Goal: Transaction & Acquisition: Purchase product/service

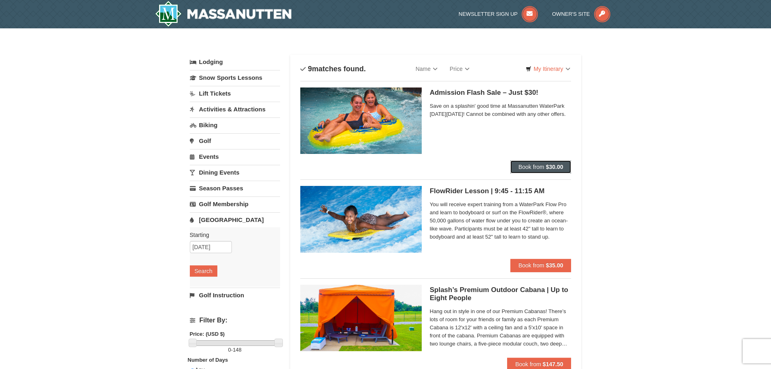
click at [538, 163] on button "Book from $30.00" at bounding box center [540, 166] width 61 height 13
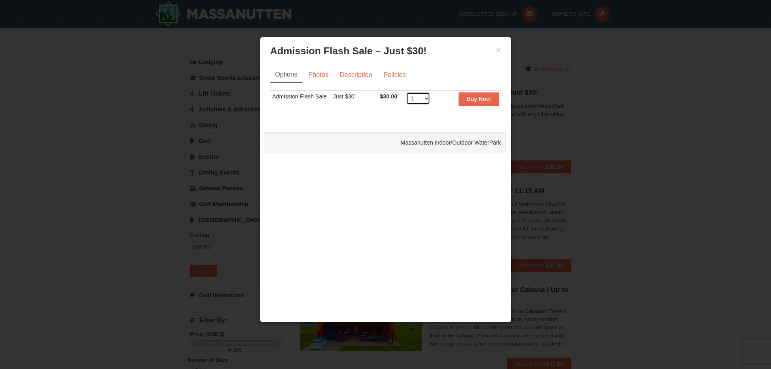
click at [426, 95] on select "1 2 3 4 5 6 7 8 9 10 11 12 13 14 15 16 17 18 19 20 21 22 23 24 25 26 27 28 29 3…" at bounding box center [418, 98] width 24 height 12
select select "2"
click at [406, 92] on select "1 2 3 4 5 6 7 8 9 10 11 12 13 14 15 16 17 18 19 20 21 22 23 24 25 26 27 28 29 3…" at bounding box center [418, 98] width 24 height 12
click at [472, 102] on button "Buy Now" at bounding box center [479, 98] width 40 height 13
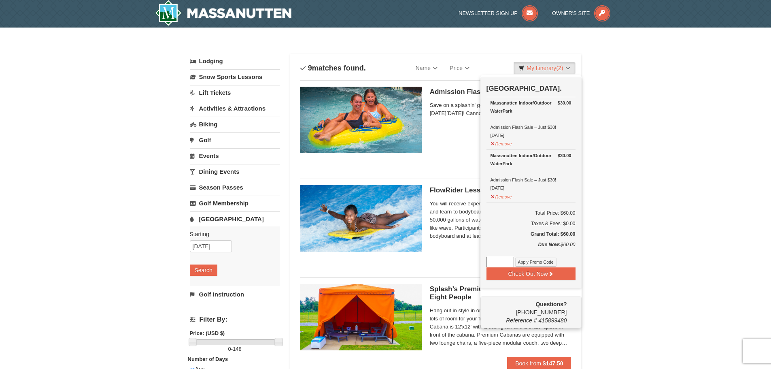
scroll to position [2, 0]
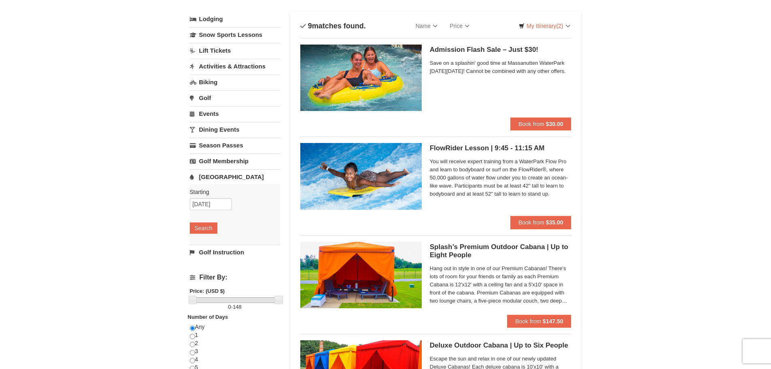
scroll to position [0, 0]
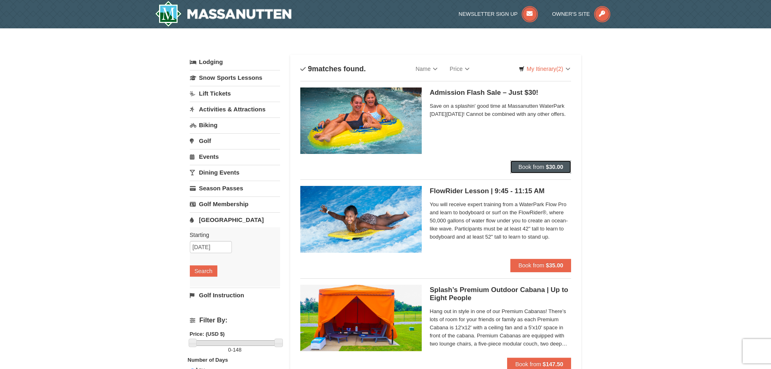
click at [551, 168] on strong "$30.00" at bounding box center [554, 167] width 17 height 6
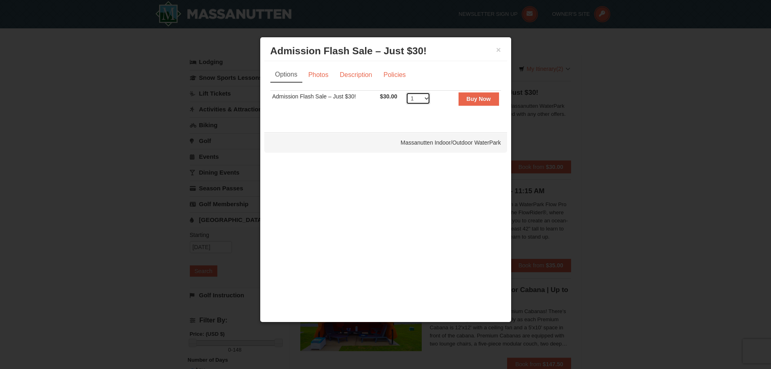
click at [426, 101] on select "1 2 3 4 5 6 7 8 9 10 11 12 13 14 15 16 17 18 19 20 21 22 23 24 25 26 27 28 29 3…" at bounding box center [418, 98] width 24 height 12
select select "2"
click at [406, 92] on select "1 2 3 4 5 6 7 8 9 10 11 12 13 14 15 16 17 18 19 20 21 22 23 24 25 26 27 28 29 3…" at bounding box center [418, 98] width 24 height 12
click at [475, 106] on td "Buy Now" at bounding box center [470, 101] width 62 height 20
click at [476, 95] on button "Buy Now" at bounding box center [479, 98] width 40 height 13
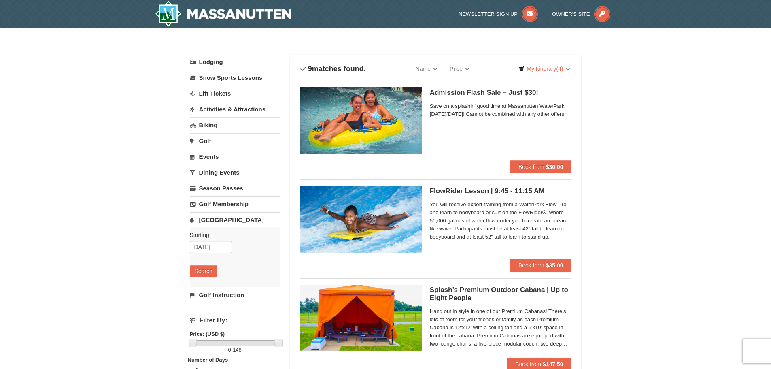
click at [212, 157] on link "Events" at bounding box center [235, 156] width 90 height 15
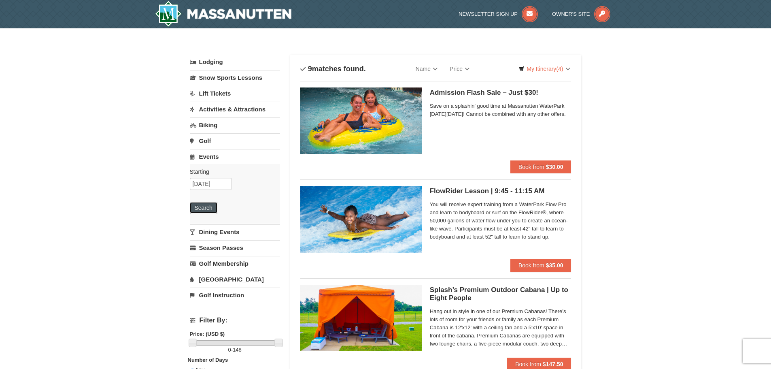
click at [207, 210] on button "Search" at bounding box center [204, 207] width 28 height 11
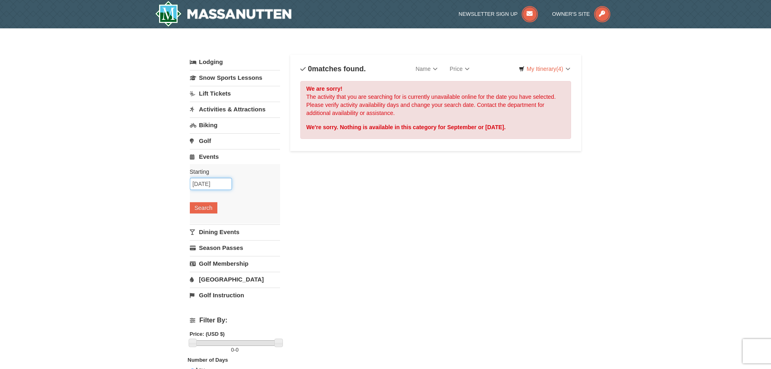
click at [219, 180] on input "[DATE]" at bounding box center [211, 184] width 42 height 12
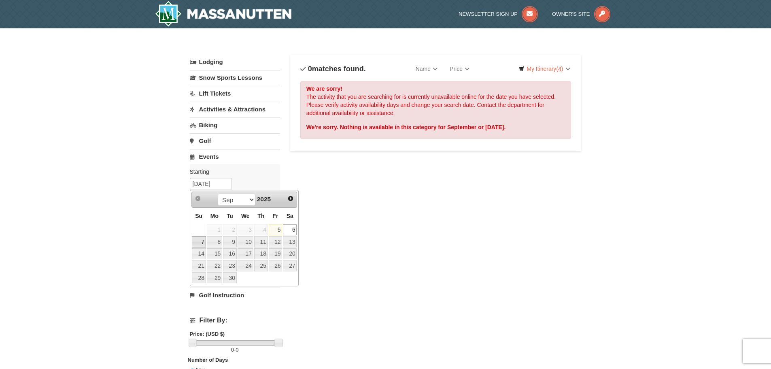
click at [197, 240] on link "7" at bounding box center [199, 241] width 14 height 11
type input "09/07/2025"
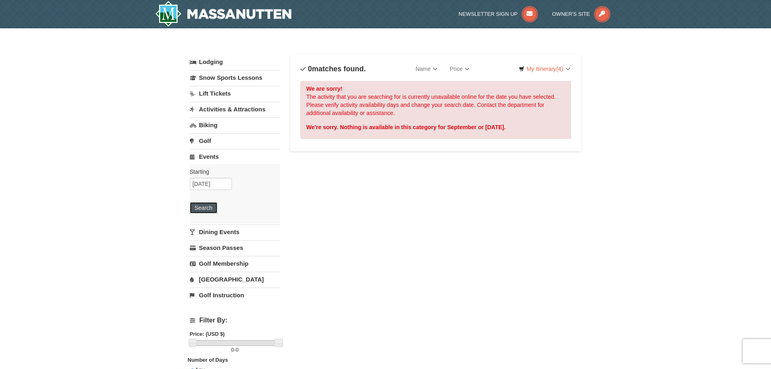
click at [204, 208] on button "Search" at bounding box center [204, 207] width 28 height 11
click at [203, 128] on link "Biking" at bounding box center [235, 124] width 90 height 15
click at [201, 176] on button "Search" at bounding box center [204, 175] width 28 height 11
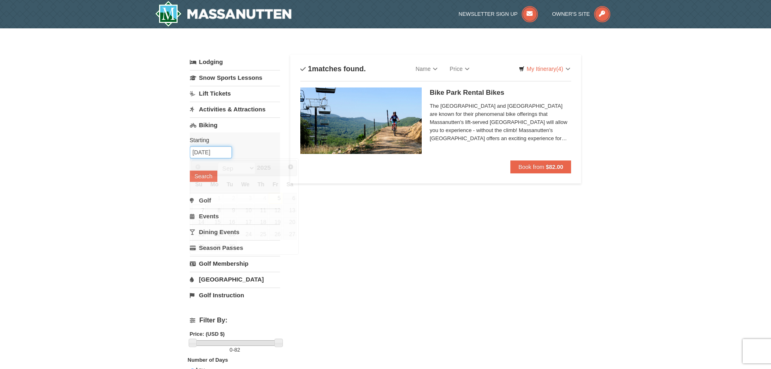
click at [225, 154] on input "[DATE]" at bounding box center [211, 152] width 42 height 12
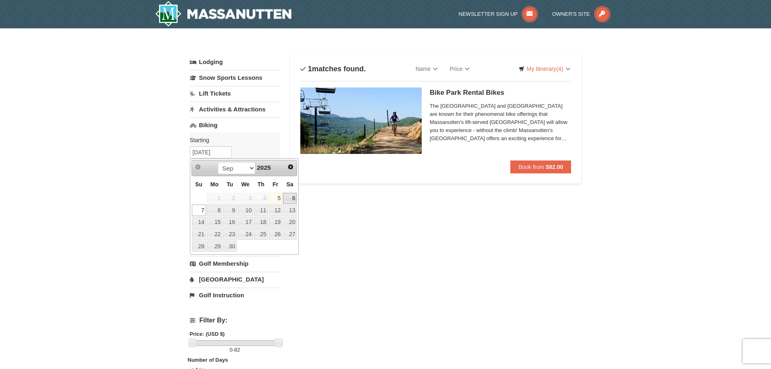
click at [291, 202] on link "6" at bounding box center [290, 198] width 14 height 11
type input "[DATE]"
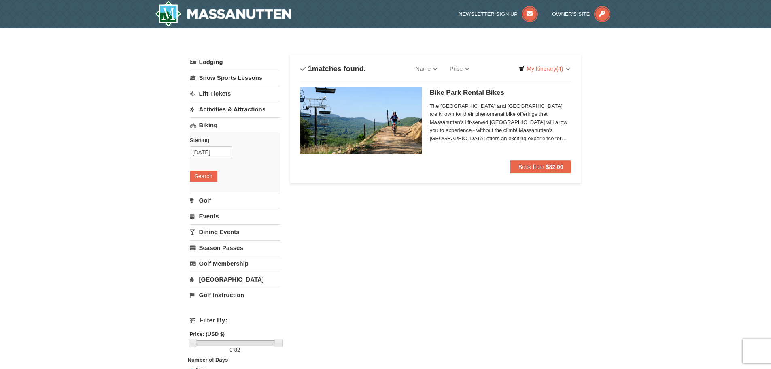
click at [222, 110] on link "Activities & Attractions" at bounding box center [235, 109] width 90 height 15
click at [211, 140] on input "[DATE]" at bounding box center [211, 136] width 42 height 12
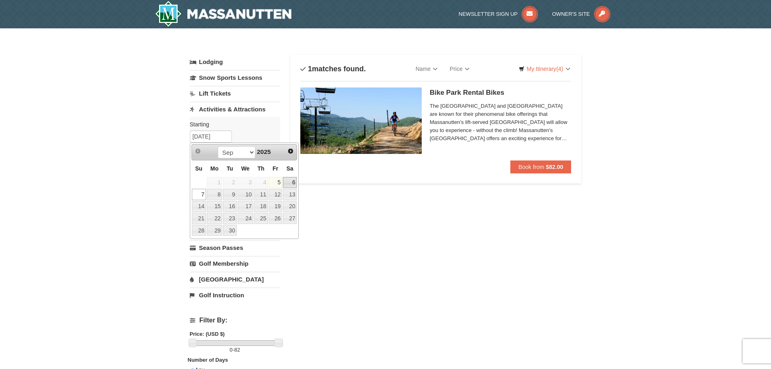
click at [292, 184] on link "6" at bounding box center [290, 182] width 14 height 11
type input "[DATE]"
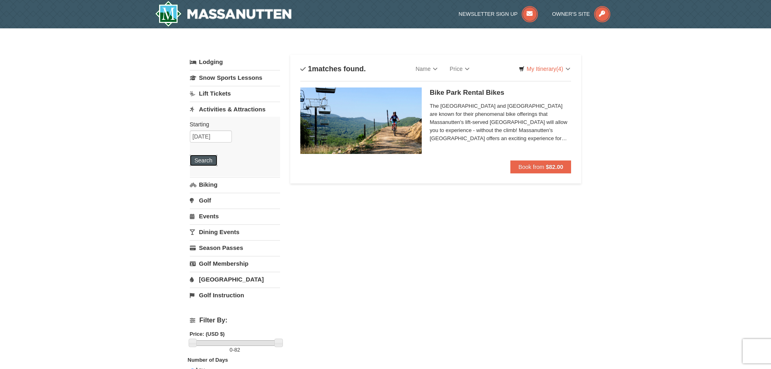
click at [201, 160] on button "Search" at bounding box center [204, 160] width 28 height 11
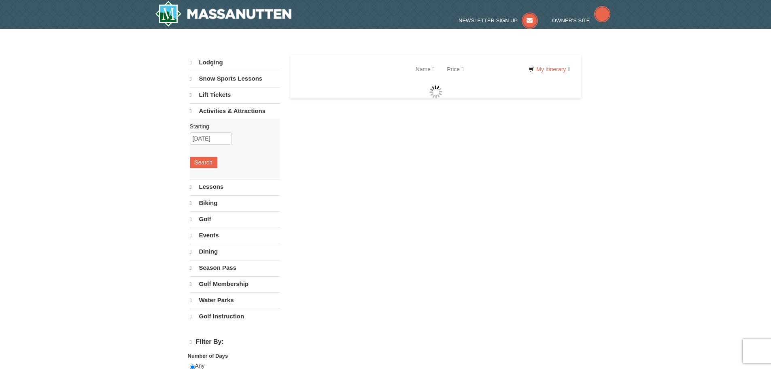
select select "9"
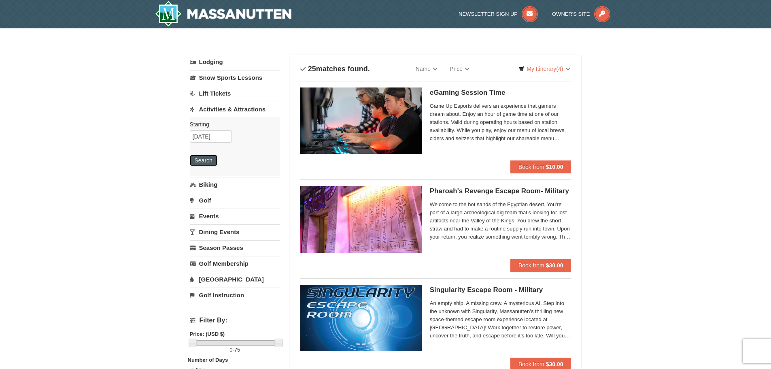
click at [206, 160] on button "Search" at bounding box center [204, 160] width 28 height 11
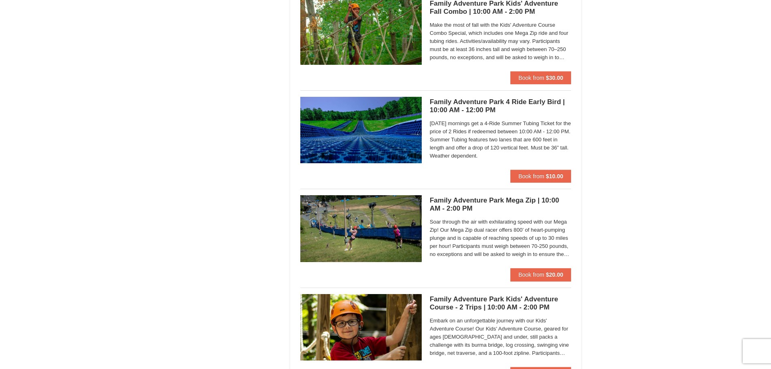
scroll to position [1700, 0]
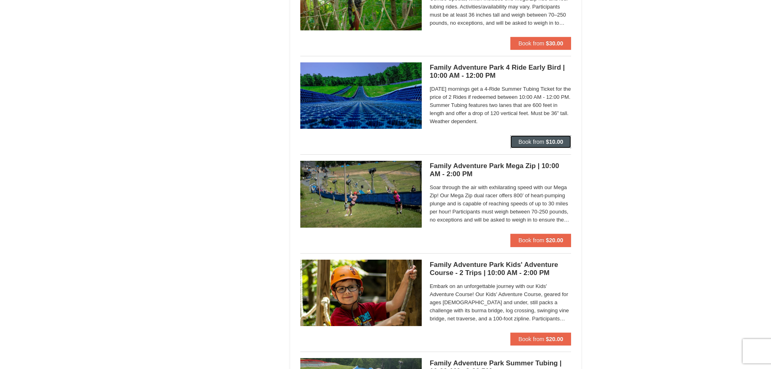
click at [563, 143] on strong "$10.00" at bounding box center [554, 141] width 17 height 6
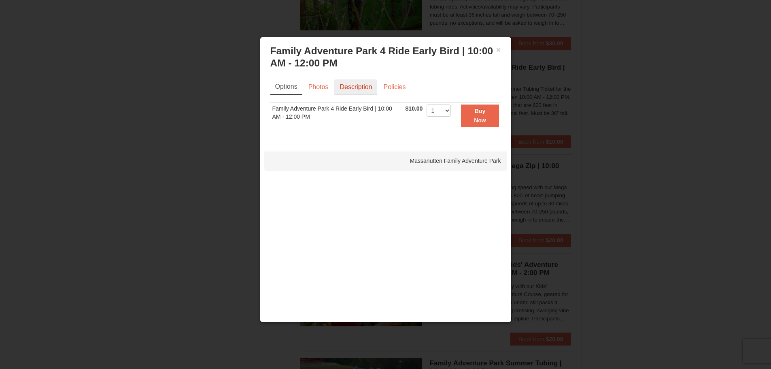
click at [370, 87] on link "Description" at bounding box center [355, 86] width 43 height 15
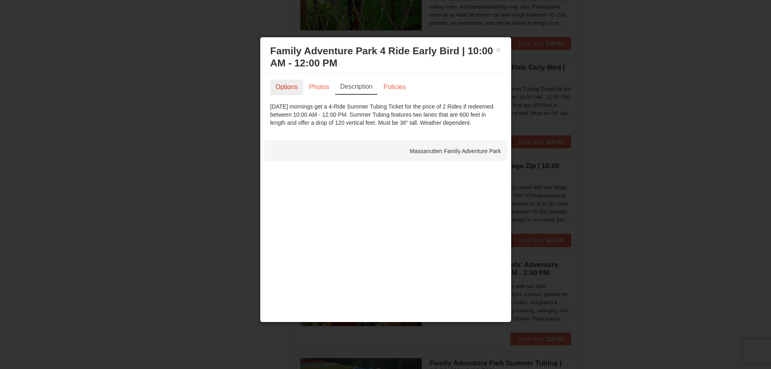
click at [287, 85] on link "Options" at bounding box center [286, 86] width 33 height 15
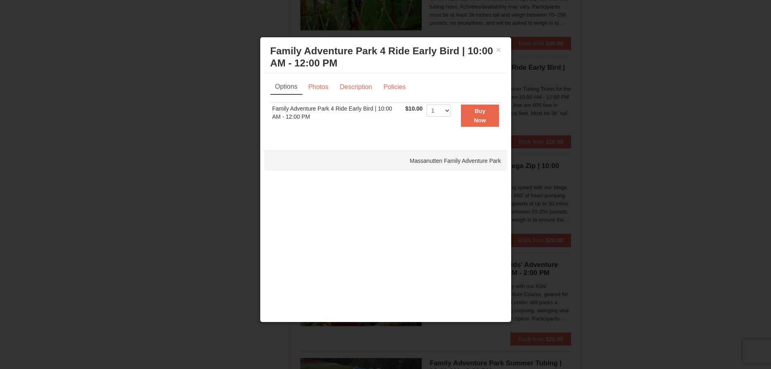
click at [96, 113] on div at bounding box center [385, 184] width 771 height 369
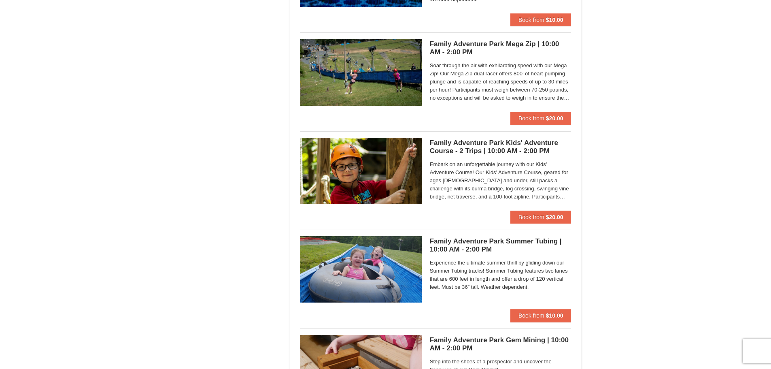
scroll to position [1822, 0]
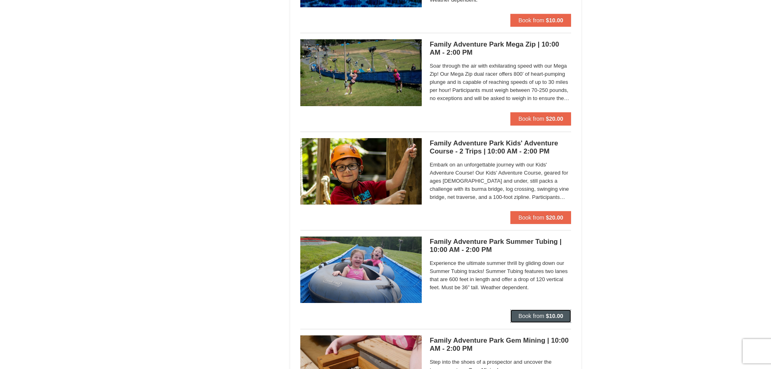
click at [556, 322] on button "Book from $10.00" at bounding box center [540, 315] width 61 height 13
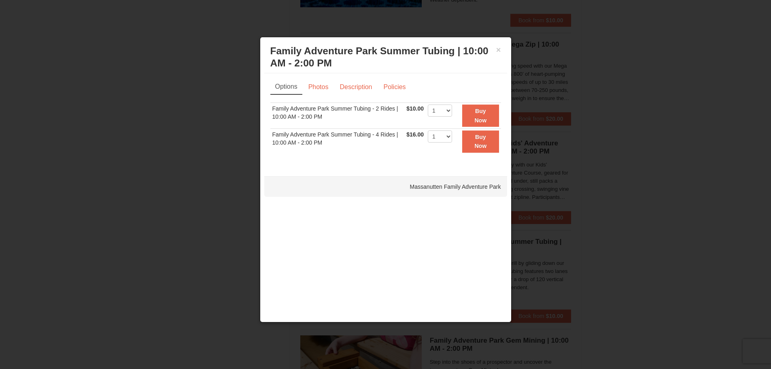
click at [351, 78] on div "Options Photos Description Policies Sorry, no matches found. Please remove some…" at bounding box center [385, 120] width 243 height 95
click at [352, 81] on link "Description" at bounding box center [355, 86] width 43 height 15
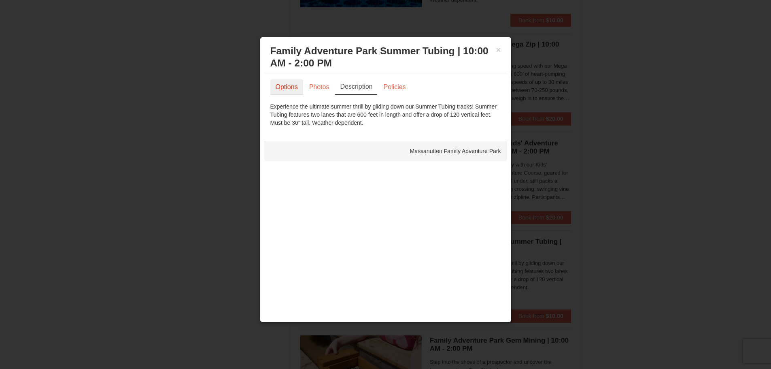
click at [281, 85] on link "Options" at bounding box center [286, 86] width 33 height 15
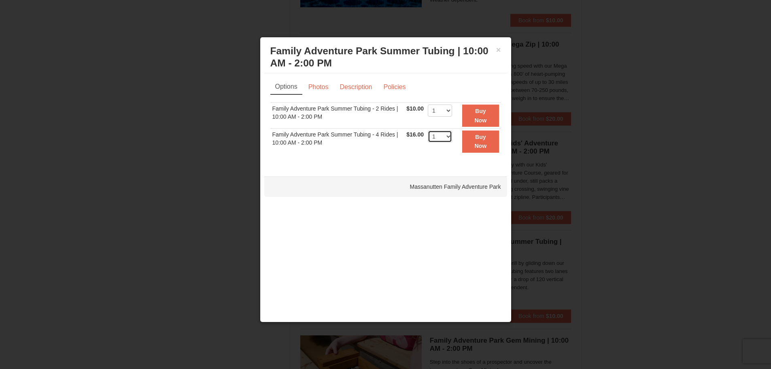
click at [446, 138] on select "1 2 3 4 5 6 7 8 9 10 11 12 13 14 15 16 17 18 19 20 21 22" at bounding box center [440, 136] width 24 height 12
click at [350, 80] on link "Description" at bounding box center [355, 86] width 43 height 15
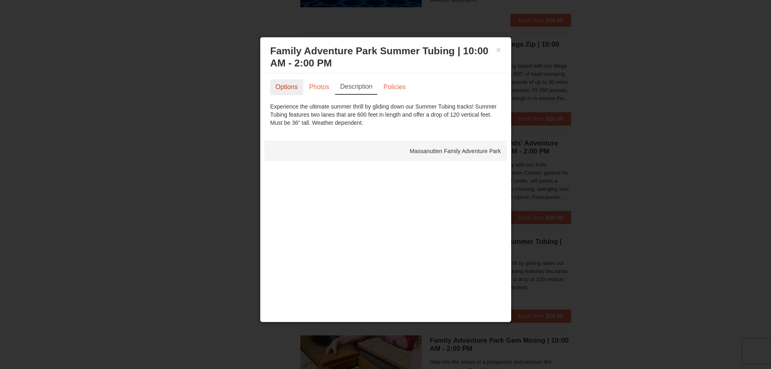
click at [293, 85] on link "Options" at bounding box center [286, 86] width 33 height 15
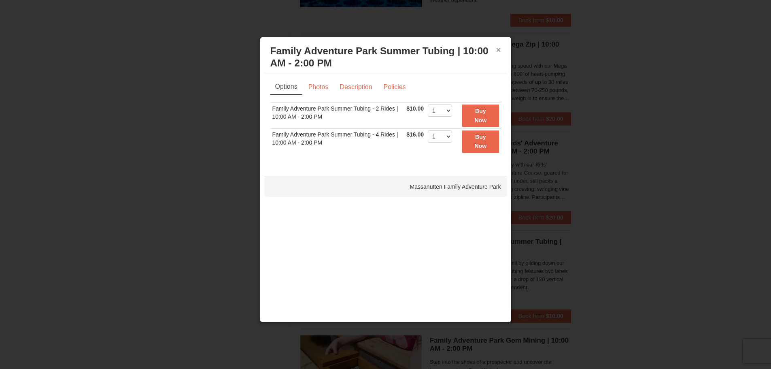
click at [496, 52] on button "×" at bounding box center [498, 50] width 5 height 8
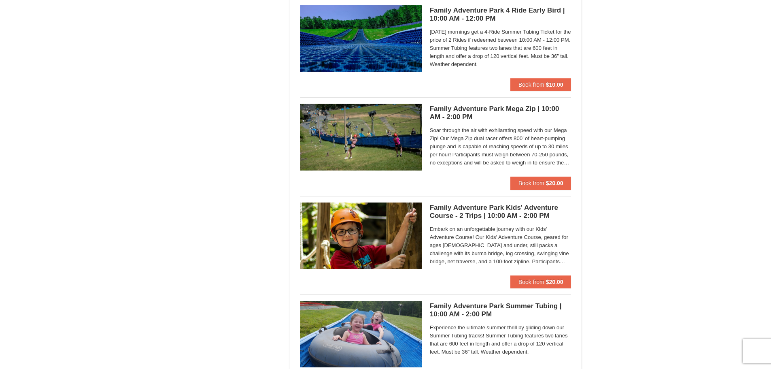
scroll to position [1741, 0]
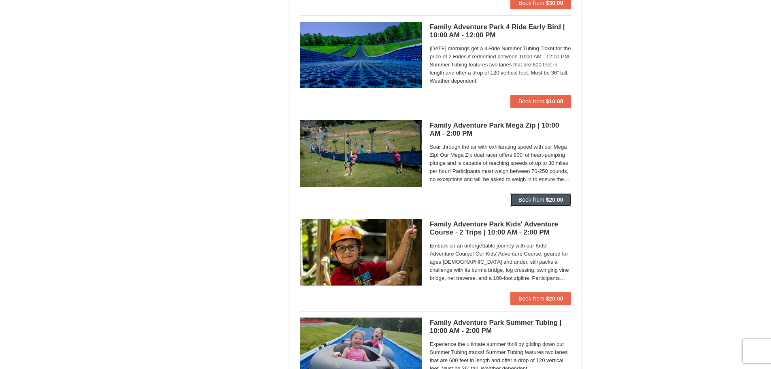
click at [545, 195] on button "Book from $20.00" at bounding box center [540, 199] width 61 height 13
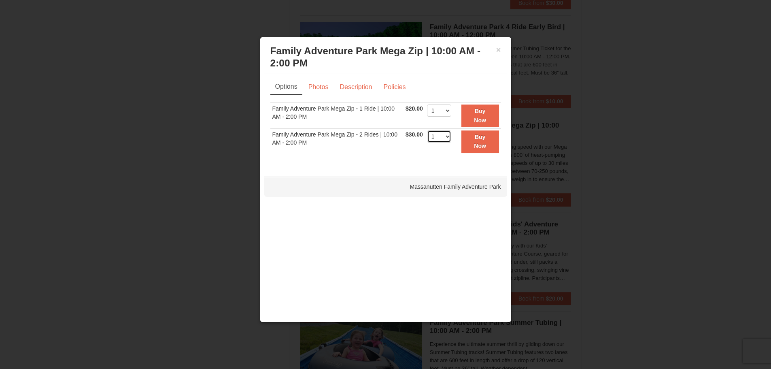
click at [442, 134] on select "1 2 3 4 5 6 7 8 9 10 11 12 13 14 15 16 17 18 19 20 21 22" at bounding box center [439, 136] width 24 height 12
click at [348, 83] on link "Description" at bounding box center [355, 86] width 43 height 15
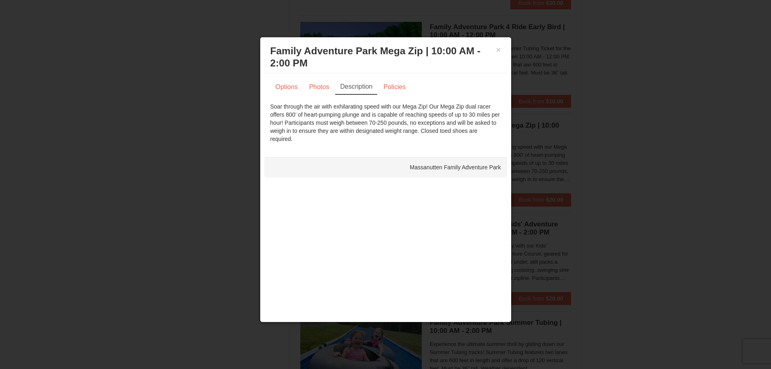
click at [502, 50] on div "× Family Adventure Park Mega Zip | 10:00 AM - 2:00 PM Massanutten Family Advent…" at bounding box center [385, 57] width 243 height 32
click at [499, 51] on button "×" at bounding box center [498, 50] width 5 height 8
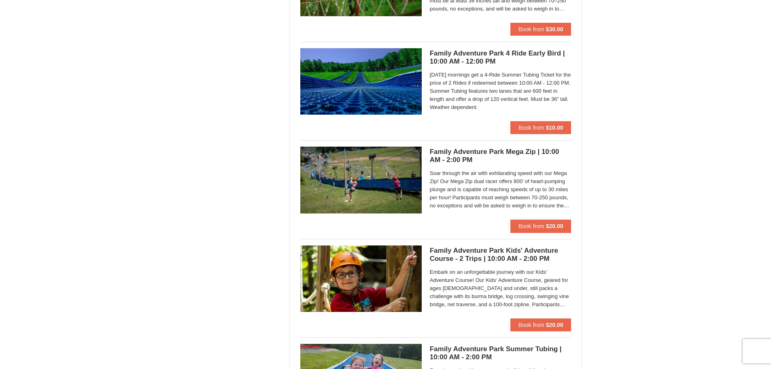
scroll to position [1700, 0]
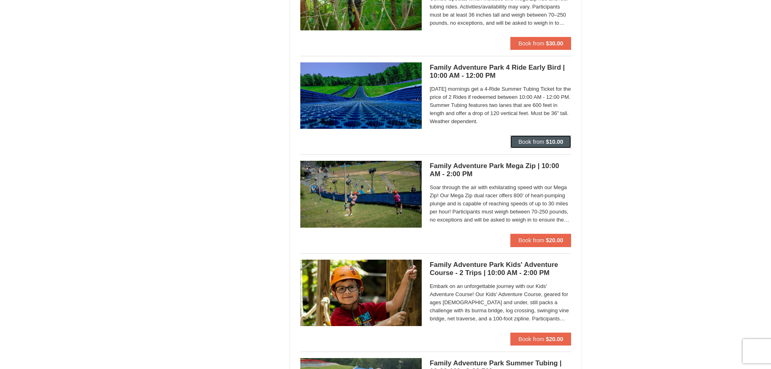
click at [537, 143] on span "Book from" at bounding box center [532, 141] width 26 height 6
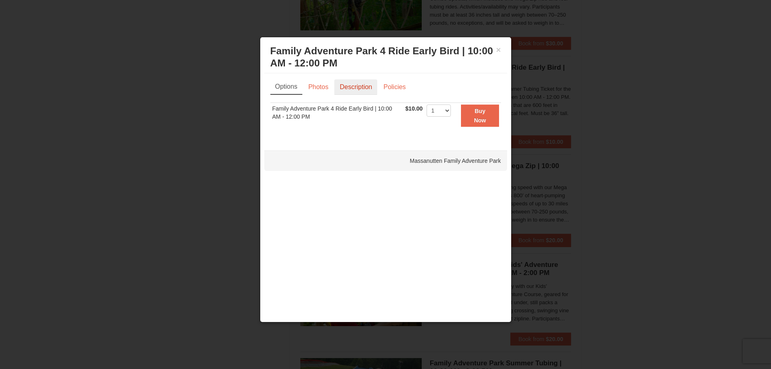
click at [364, 89] on link "Description" at bounding box center [355, 86] width 43 height 15
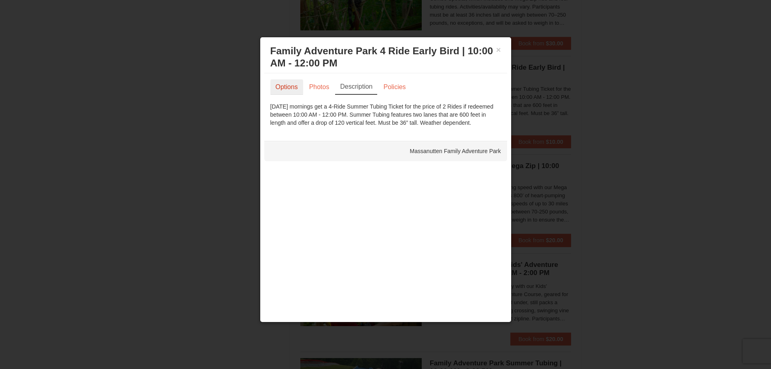
click at [285, 85] on link "Options" at bounding box center [286, 86] width 33 height 15
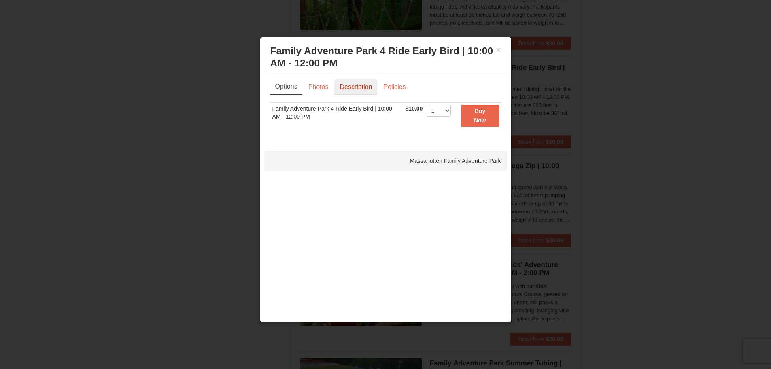
click at [357, 83] on link "Description" at bounding box center [355, 86] width 43 height 15
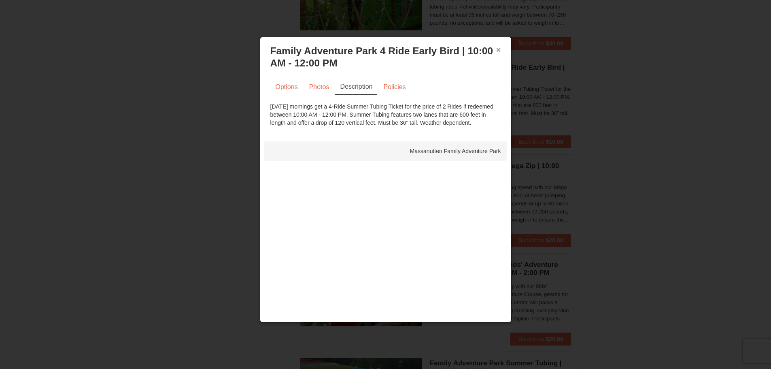
click at [500, 50] on button "×" at bounding box center [498, 50] width 5 height 8
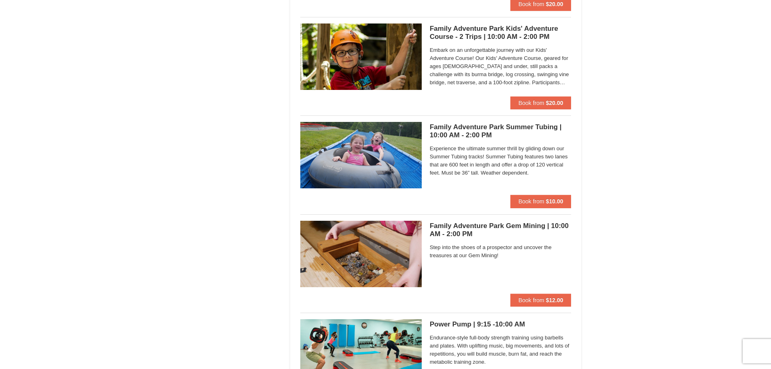
scroll to position [1943, 0]
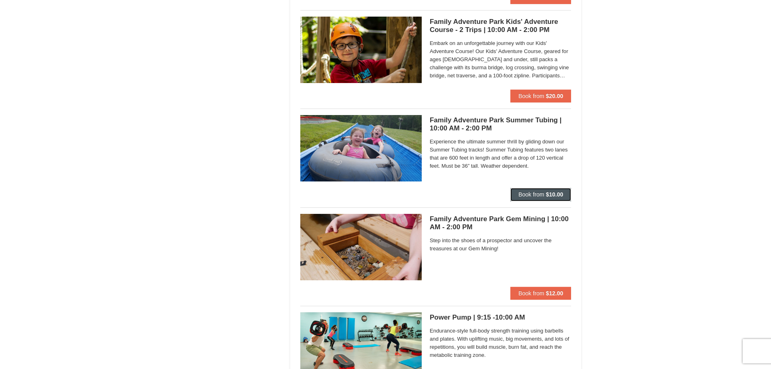
click at [536, 195] on span "Book from" at bounding box center [532, 194] width 26 height 6
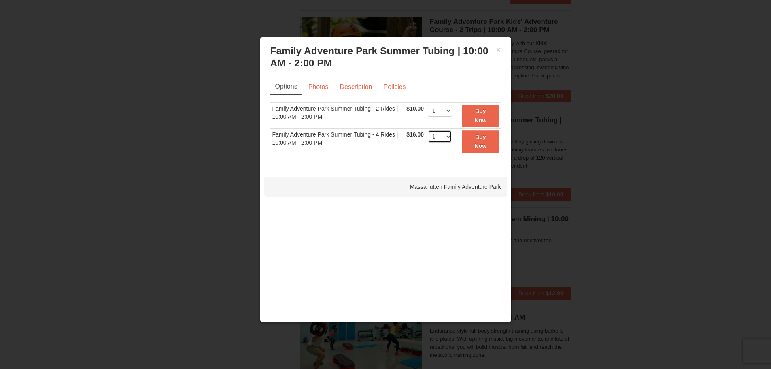
click at [449, 136] on select "1 2 3 4 5 6 7 8 9 10 11 12 13 14 15 16 17 18 19 20 21 22" at bounding box center [440, 136] width 24 height 12
select select "2"
click at [428, 130] on select "1 2 3 4 5 6 7 8 9 10 11 12 13 14 15 16 17 18 19 20 21 22" at bounding box center [440, 136] width 24 height 12
click at [474, 145] on button "Buy Now" at bounding box center [480, 141] width 36 height 22
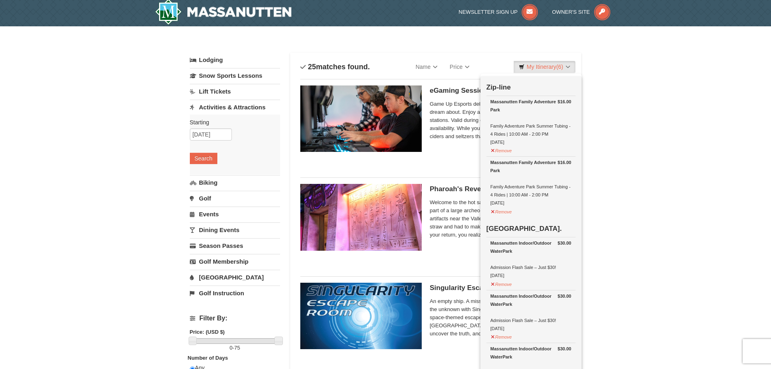
scroll to position [2, 0]
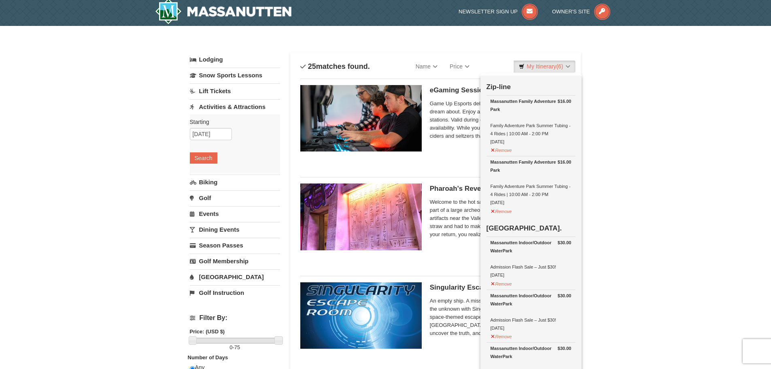
click at [225, 281] on link "[GEOGRAPHIC_DATA]" at bounding box center [235, 276] width 90 height 15
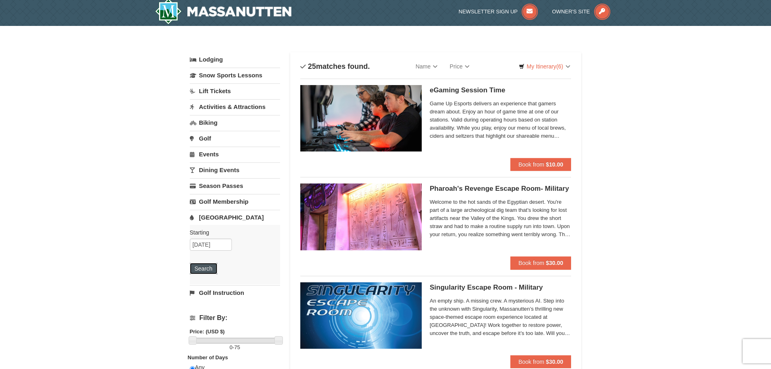
click at [214, 266] on button "Search" at bounding box center [204, 268] width 28 height 11
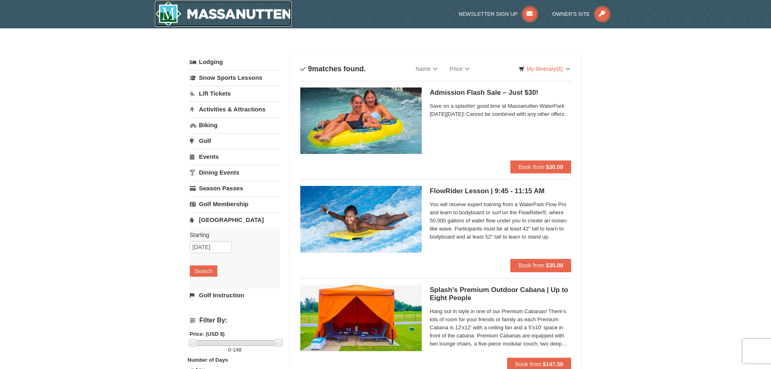
click at [183, 5] on img at bounding box center [223, 14] width 137 height 26
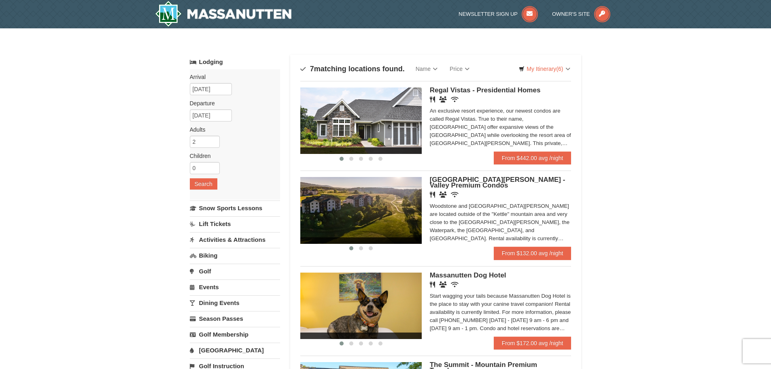
scroll to position [40, 0]
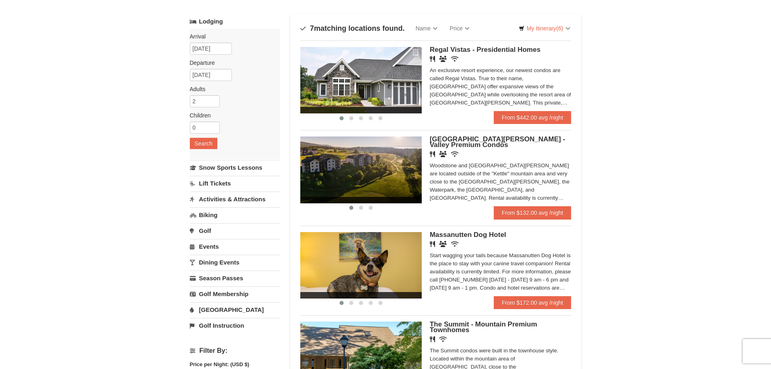
click at [220, 202] on link "Activities & Attractions" at bounding box center [235, 198] width 90 height 15
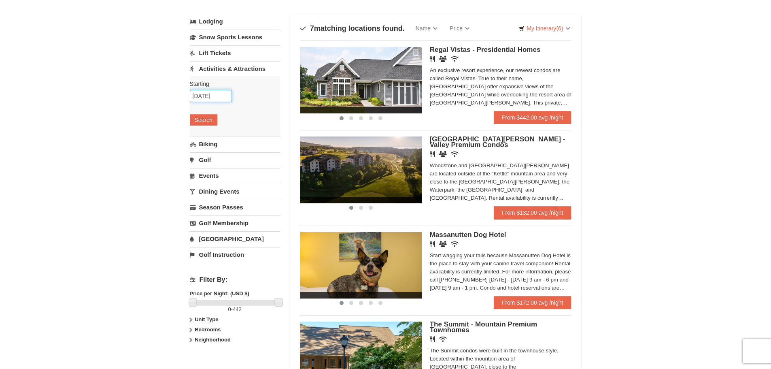
click at [208, 96] on input "09/07/2025" at bounding box center [211, 96] width 42 height 12
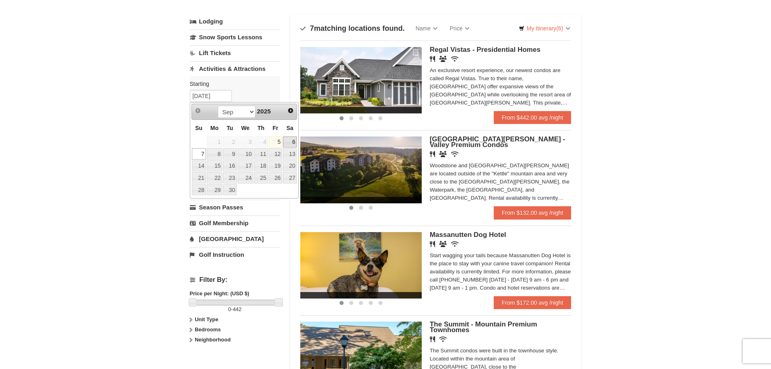
click at [294, 142] on link "6" at bounding box center [290, 141] width 14 height 11
type input "[DATE]"
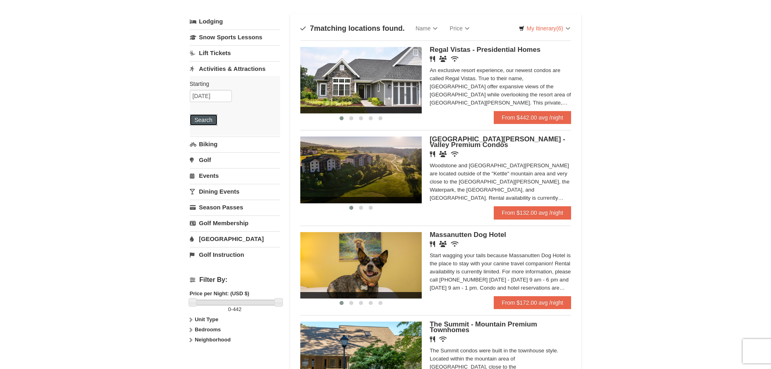
click at [206, 122] on button "Search" at bounding box center [204, 119] width 28 height 11
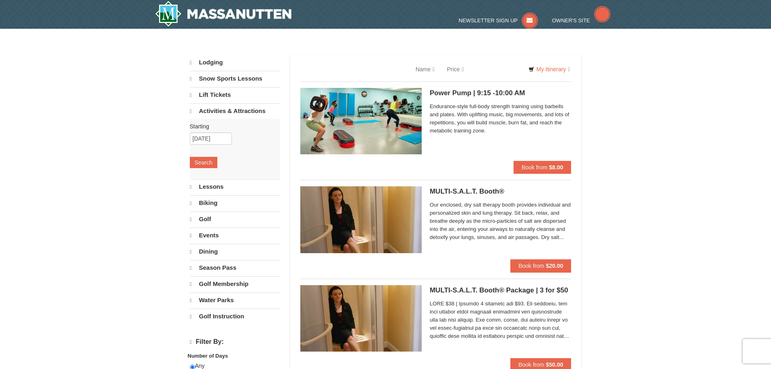
select select "9"
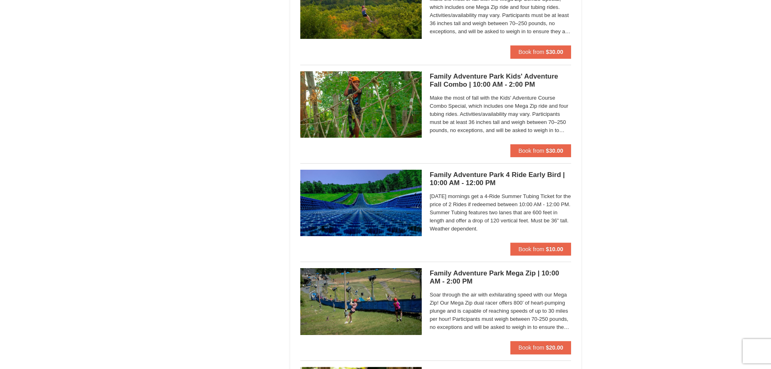
scroll to position [1579, 0]
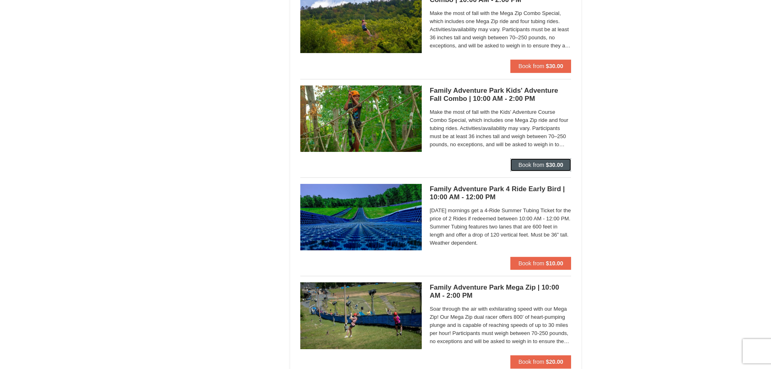
click at [534, 164] on span "Book from" at bounding box center [532, 165] width 26 height 6
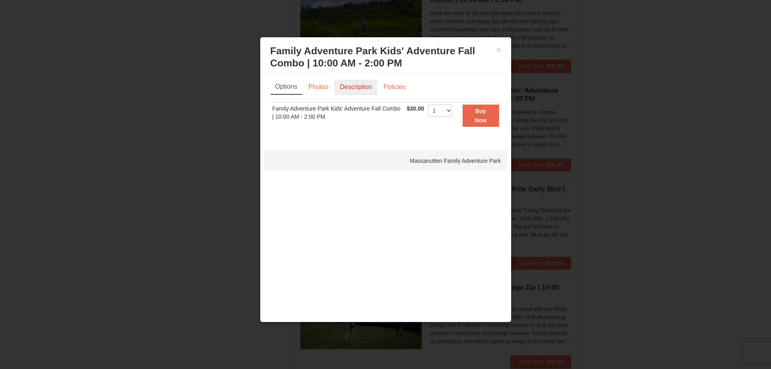
click at [354, 86] on link "Description" at bounding box center [355, 86] width 43 height 15
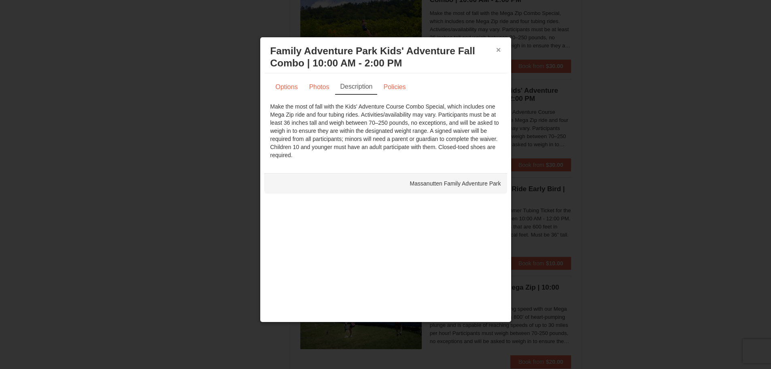
click at [498, 49] on button "×" at bounding box center [498, 50] width 5 height 8
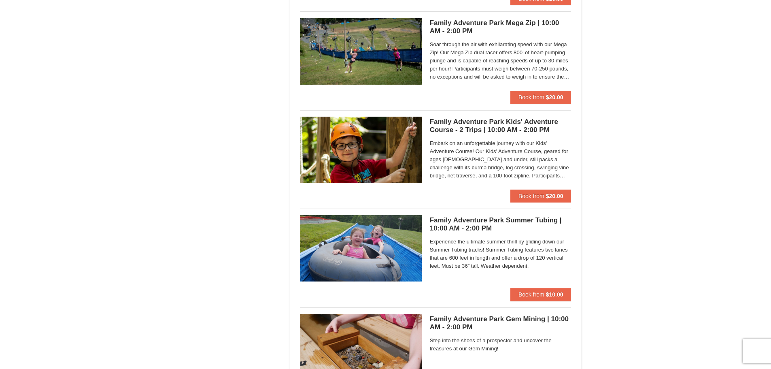
scroll to position [1862, 0]
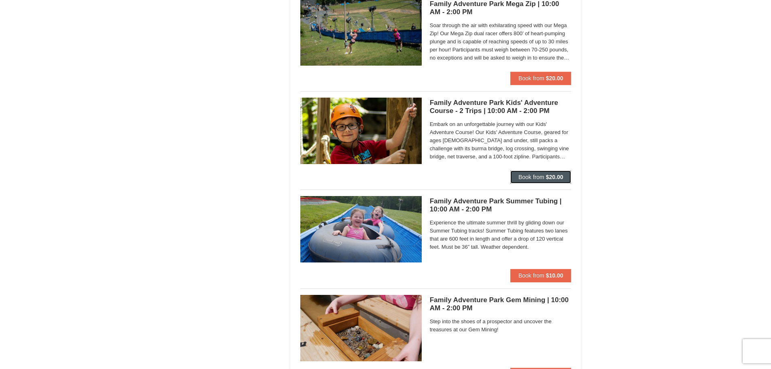
click at [544, 172] on button "Book from $20.00" at bounding box center [540, 176] width 61 height 13
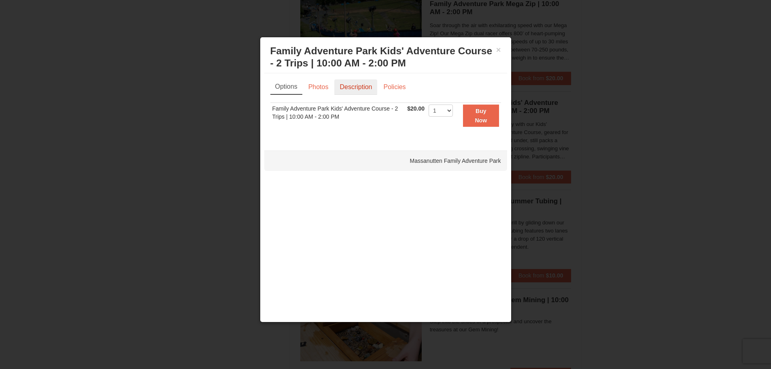
click at [346, 89] on link "Description" at bounding box center [355, 86] width 43 height 15
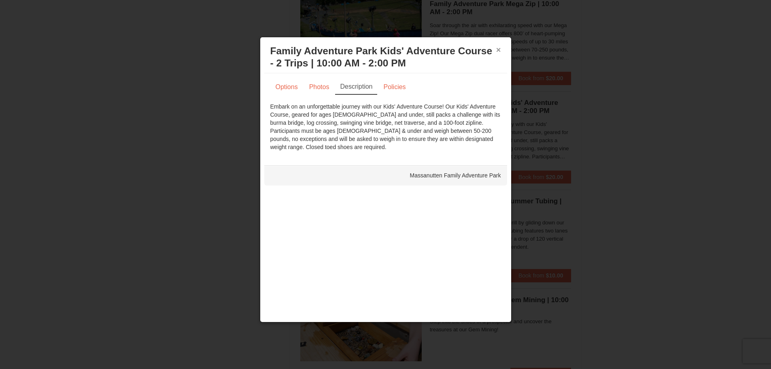
click at [498, 49] on button "×" at bounding box center [498, 50] width 5 height 8
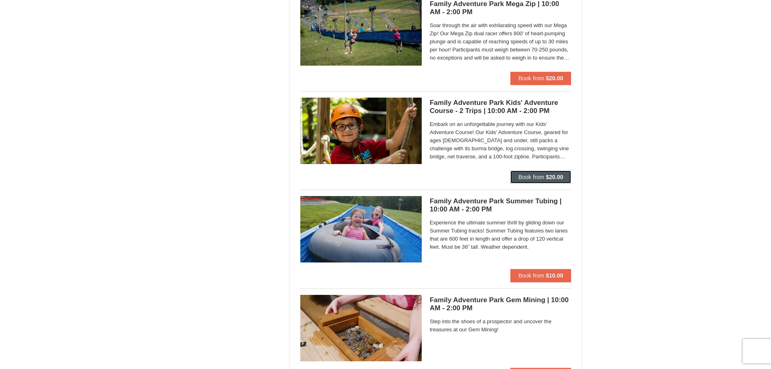
click at [544, 177] on span "Book from" at bounding box center [532, 177] width 26 height 6
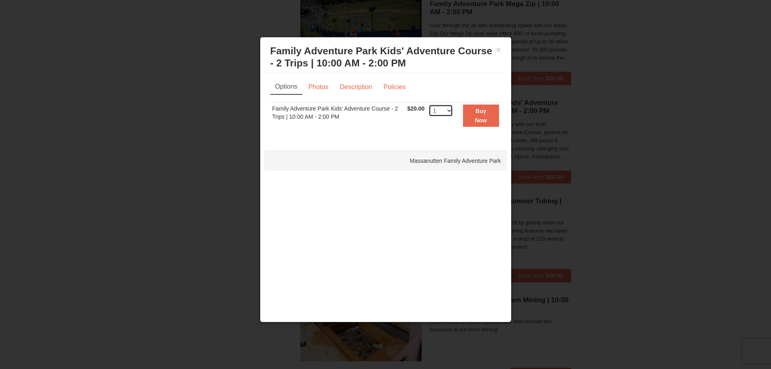
click at [448, 111] on select "1 2 3 4 5 6 7 8 9 10 11 12 13 14 15 16 17 18 19 20 21 22 23 24 25 26 27 28 29 3…" at bounding box center [441, 110] width 24 height 12
select select "2"
click at [429, 104] on select "1 2 3 4 5 6 7 8 9 10 11 12 13 14 15 16 17 18 19 20 21 22 23 24 25 26 27 28 29 3…" at bounding box center [441, 110] width 24 height 12
click at [487, 115] on button "Buy Now" at bounding box center [481, 115] width 36 height 22
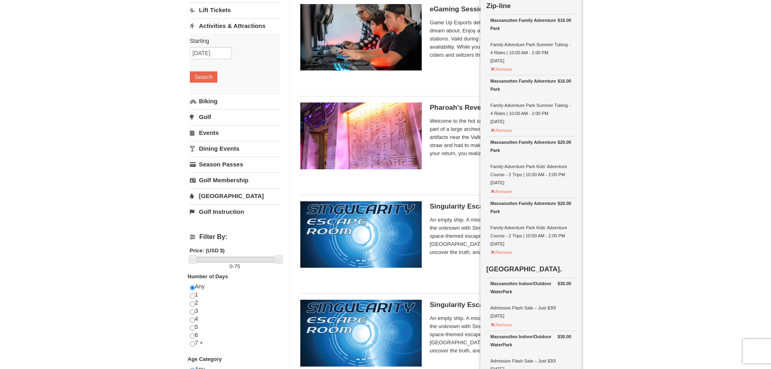
scroll to position [43, 0]
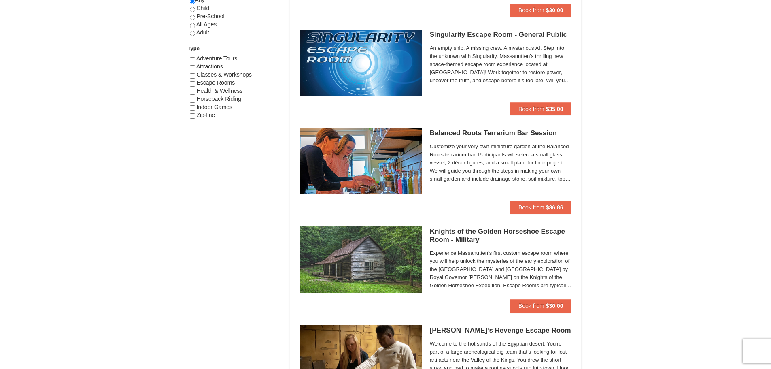
scroll to position [569, 0]
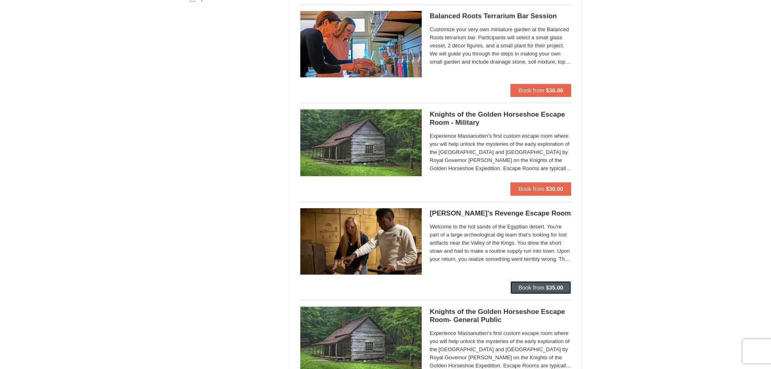
click at [549, 287] on strong "$35.00" at bounding box center [554, 287] width 17 height 6
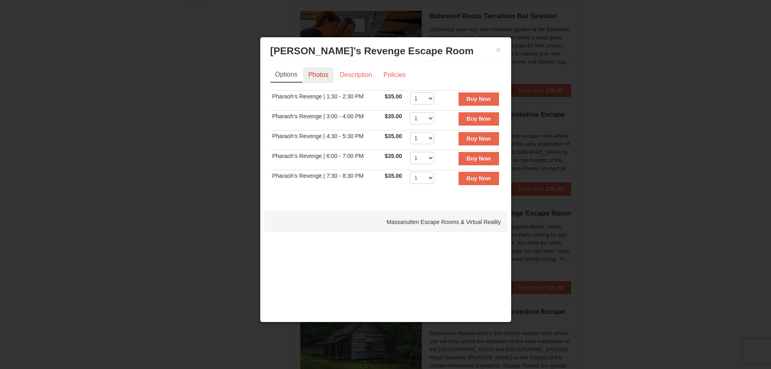
click at [313, 72] on link "Photos" at bounding box center [318, 74] width 31 height 15
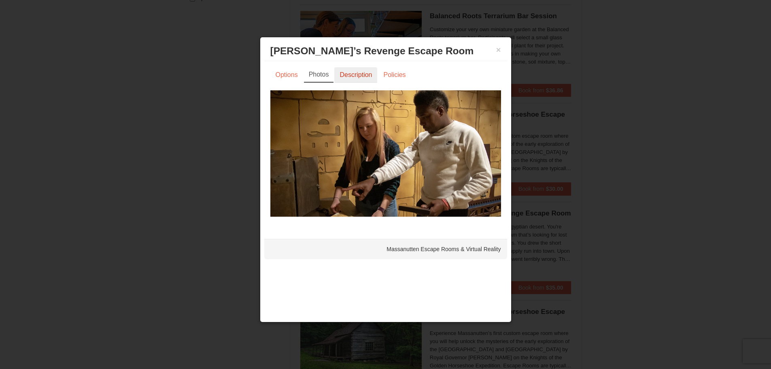
click at [339, 73] on link "Description" at bounding box center [355, 74] width 43 height 15
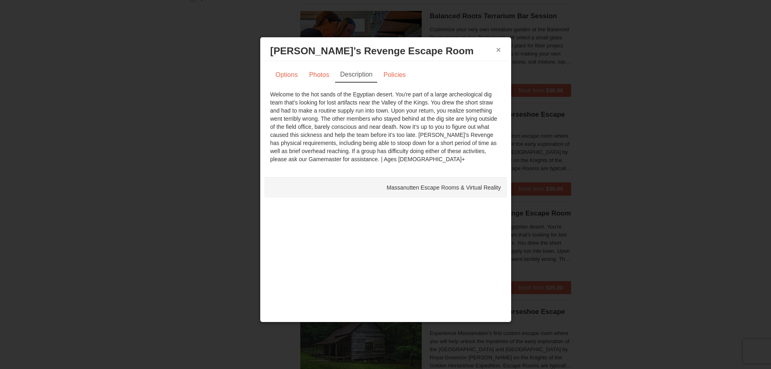
click at [500, 47] on button "×" at bounding box center [498, 50] width 5 height 8
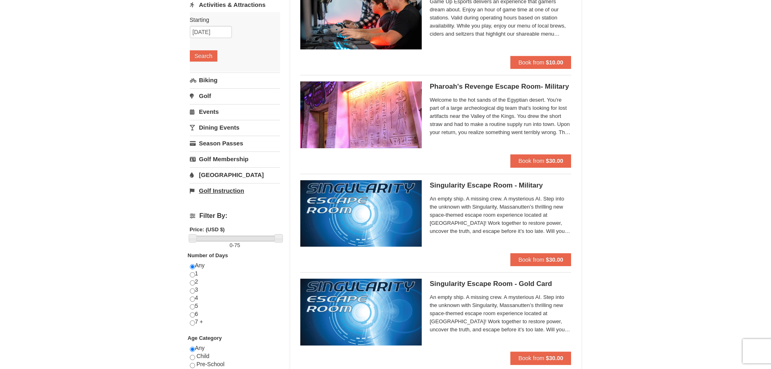
scroll to position [283, 0]
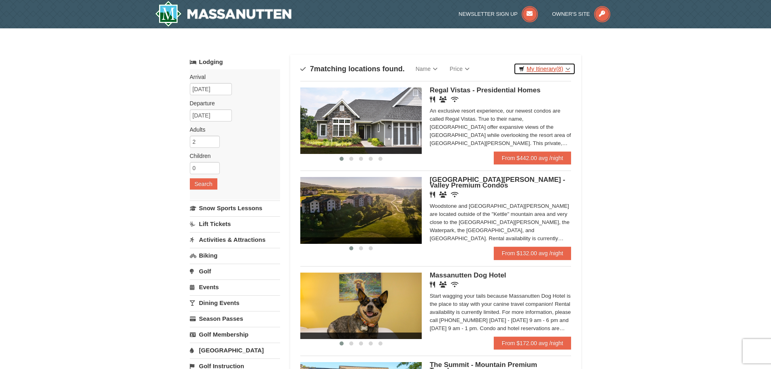
click at [569, 66] on link "My Itinerary (8)" at bounding box center [545, 69] width 62 height 12
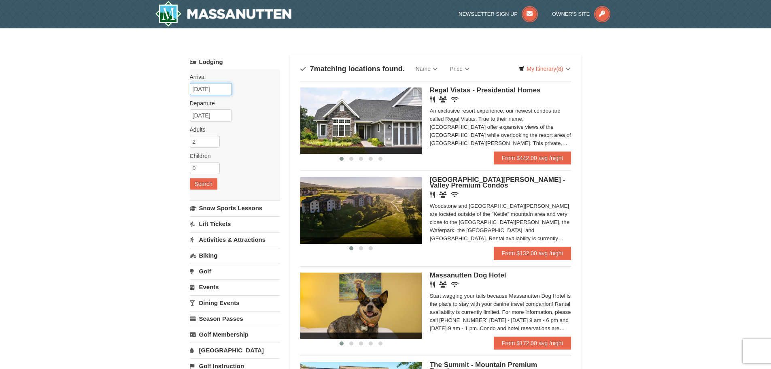
click at [222, 90] on input "[DATE]" at bounding box center [211, 89] width 42 height 12
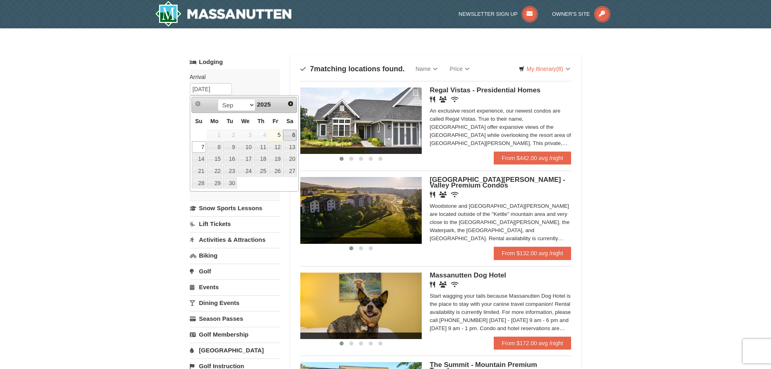
click at [292, 139] on link "6" at bounding box center [290, 135] width 14 height 11
type input "[DATE]"
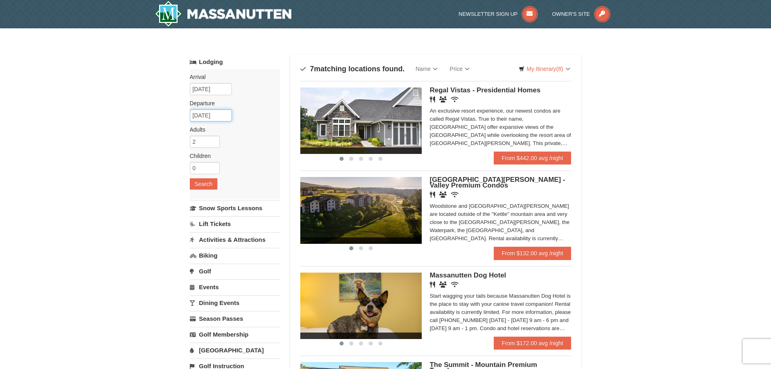
click at [219, 113] on input "09/09/2025" at bounding box center [211, 115] width 42 height 12
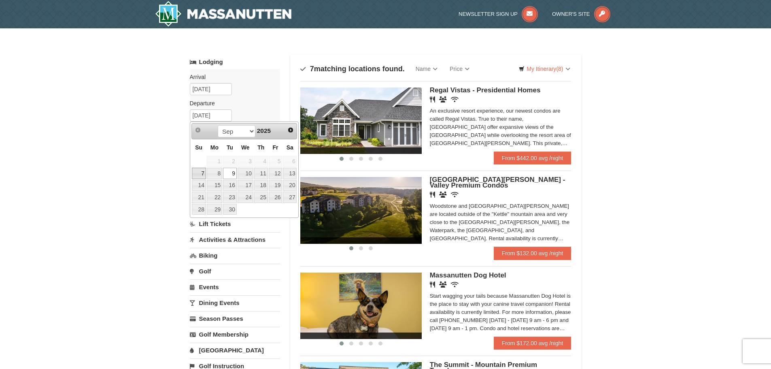
click at [201, 175] on link "7" at bounding box center [199, 173] width 14 height 11
type input "[DATE]"
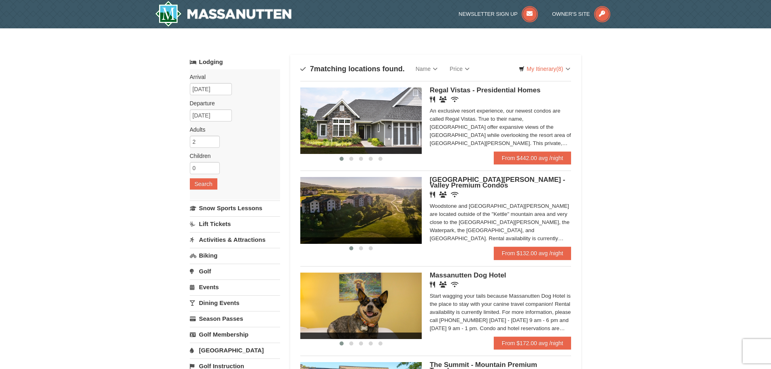
click at [245, 121] on div "Arrival Please format dates MM/DD/YYYY Please format dates MM/DD/YYYY 09/06/202…" at bounding box center [235, 134] width 90 height 130
click at [210, 185] on button "Search" at bounding box center [204, 183] width 28 height 11
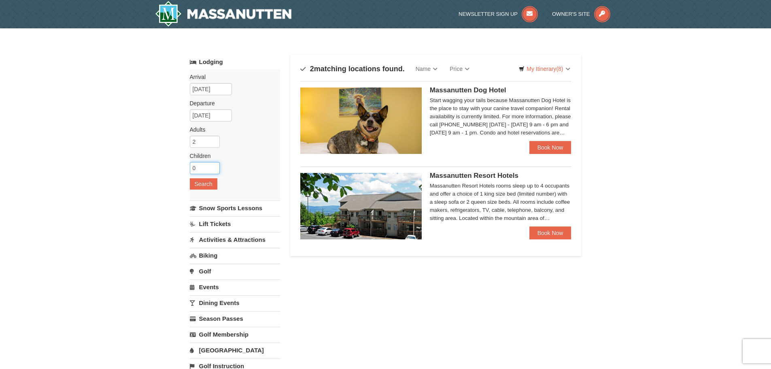
click at [213, 163] on input "0" at bounding box center [205, 168] width 30 height 12
click at [213, 165] on input "1" at bounding box center [205, 168] width 30 height 12
type input "2"
click at [213, 165] on input "2" at bounding box center [205, 168] width 30 height 12
click at [202, 187] on button "Search" at bounding box center [204, 183] width 28 height 11
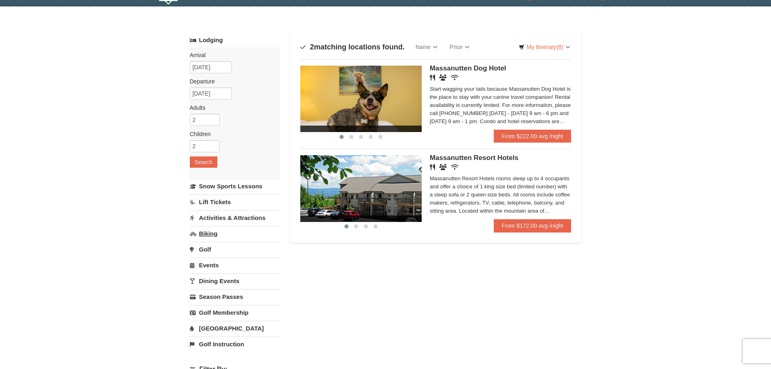
scroll to position [40, 0]
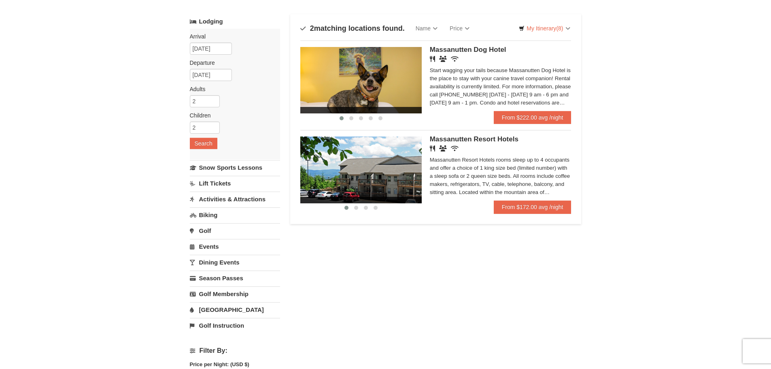
click at [232, 193] on link "Activities & Attractions" at bounding box center [235, 198] width 90 height 15
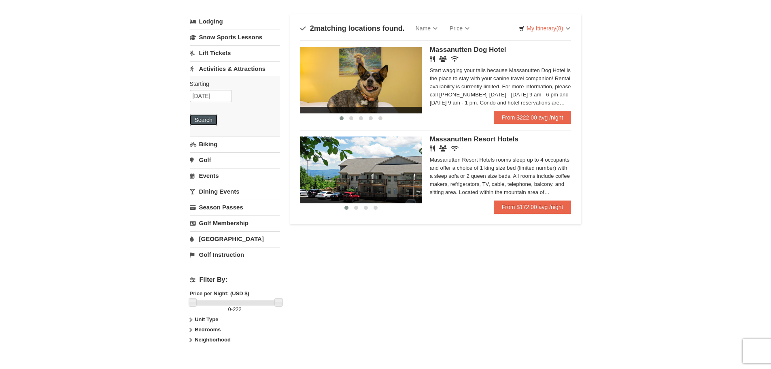
click at [208, 125] on button "Search" at bounding box center [204, 119] width 28 height 11
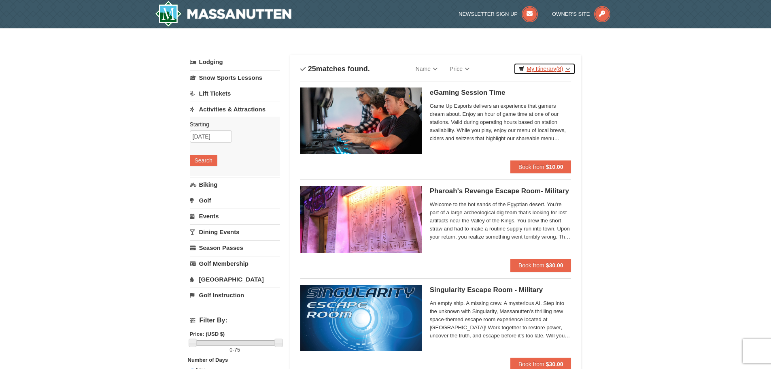
click at [568, 67] on link "My Itinerary (8)" at bounding box center [545, 69] width 62 height 12
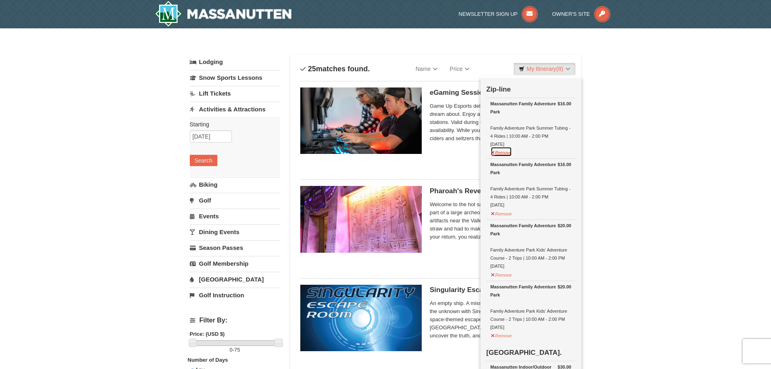
click at [506, 154] on button "Remove" at bounding box center [502, 152] width 22 height 10
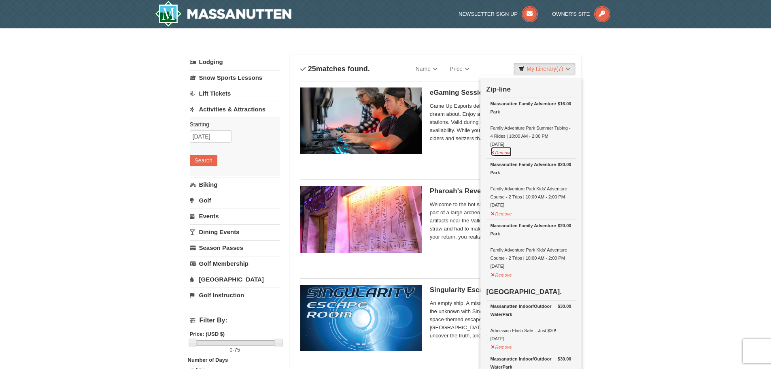
click at [505, 154] on button "Remove" at bounding box center [502, 152] width 22 height 10
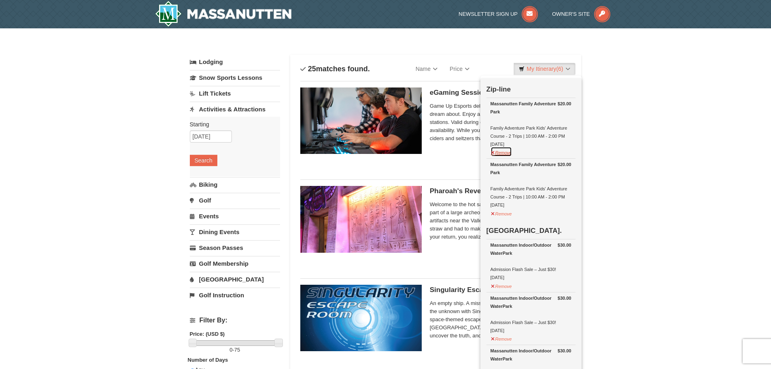
click at [504, 155] on button "Remove" at bounding box center [502, 152] width 22 height 10
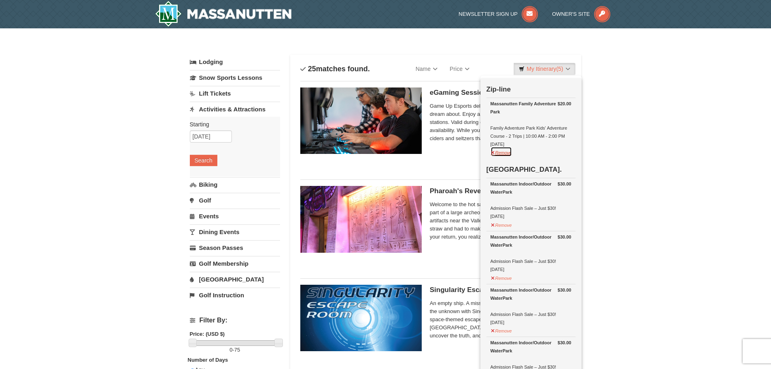
click at [504, 154] on button "Remove" at bounding box center [502, 152] width 22 height 10
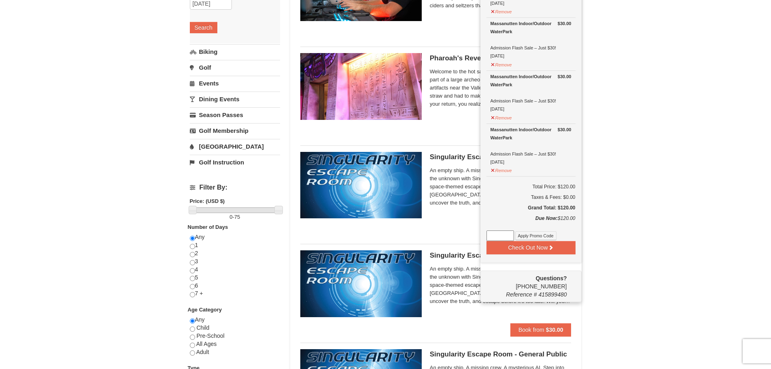
scroll to position [81, 0]
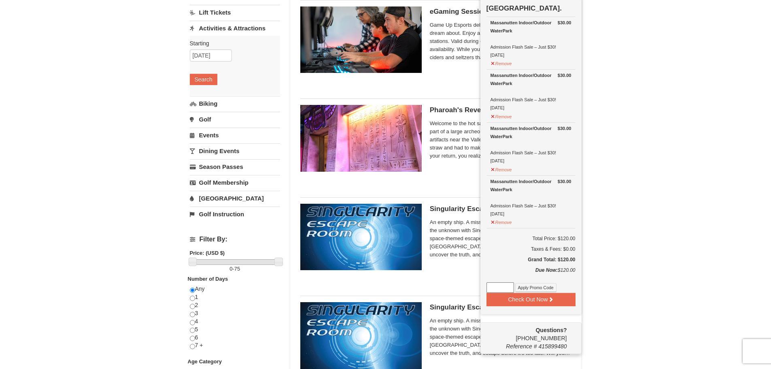
click at [509, 284] on input at bounding box center [501, 287] width 28 height 11
type input "MANIA2025"
click at [525, 287] on button "Apply Promo Code" at bounding box center [535, 287] width 41 height 9
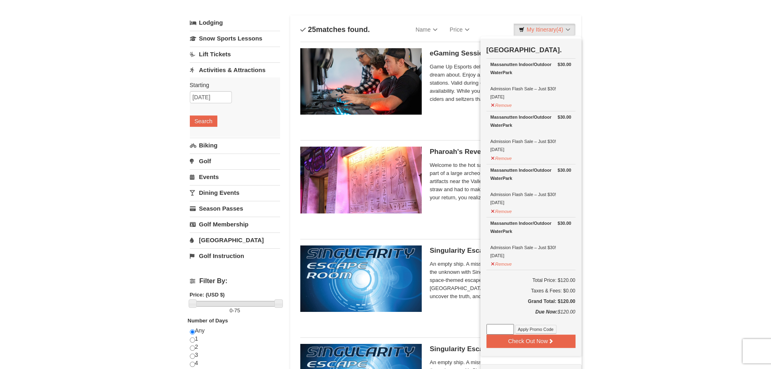
scroll to position [0, 0]
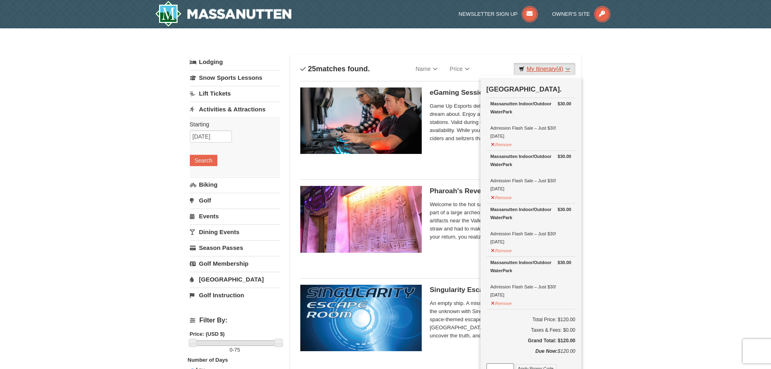
click at [572, 68] on link "My Itinerary (4)" at bounding box center [545, 69] width 62 height 12
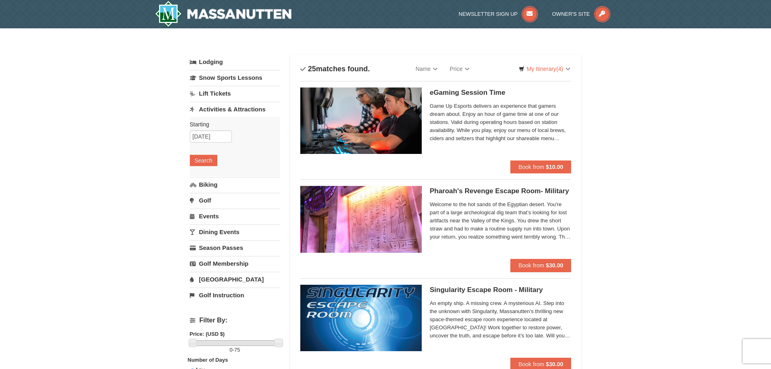
click at [221, 274] on link "[GEOGRAPHIC_DATA]" at bounding box center [235, 279] width 90 height 15
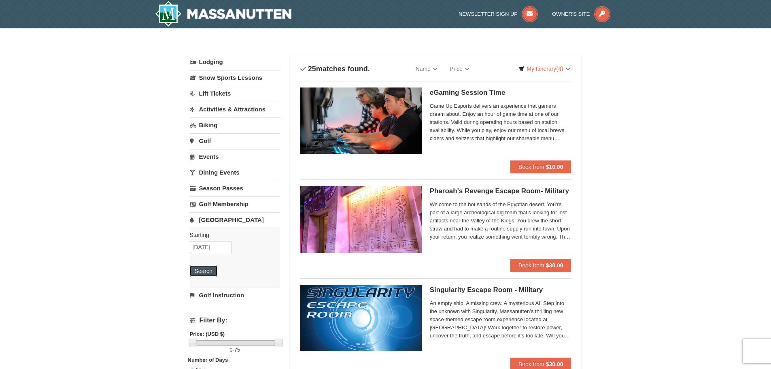
click at [204, 270] on button "Search" at bounding box center [204, 270] width 28 height 11
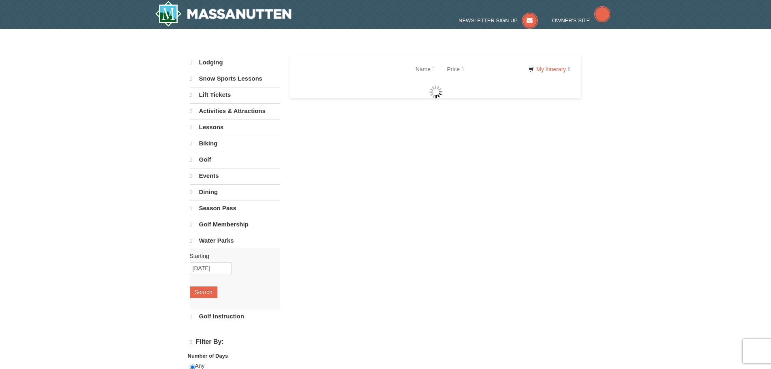
select select "9"
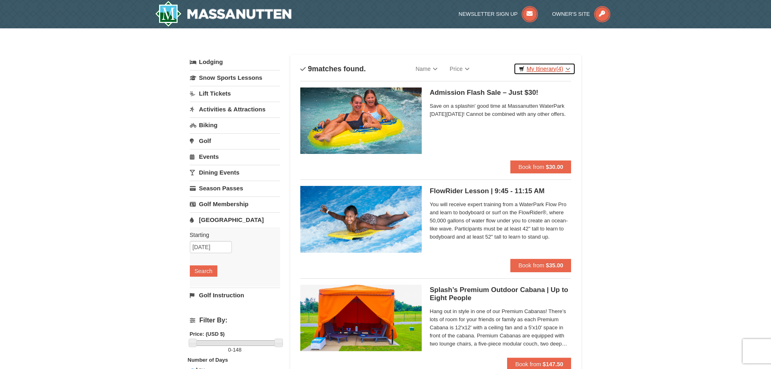
click at [558, 64] on link "My Itinerary (4)" at bounding box center [545, 69] width 62 height 12
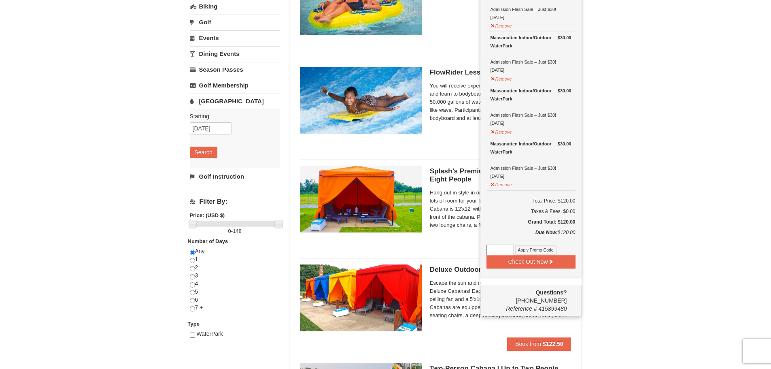
scroll to position [202, 0]
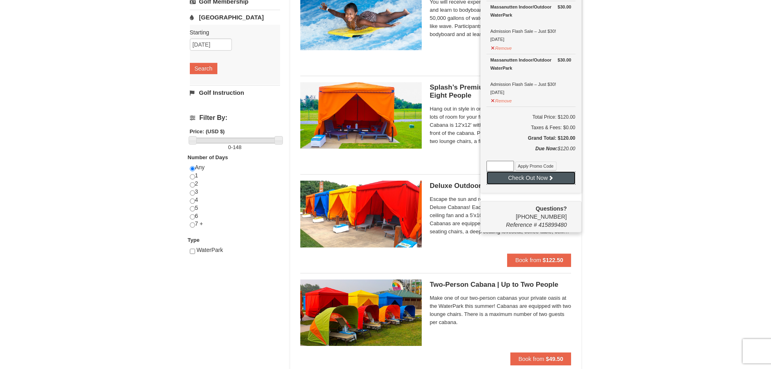
click at [540, 180] on button "Check Out Now" at bounding box center [531, 177] width 89 height 13
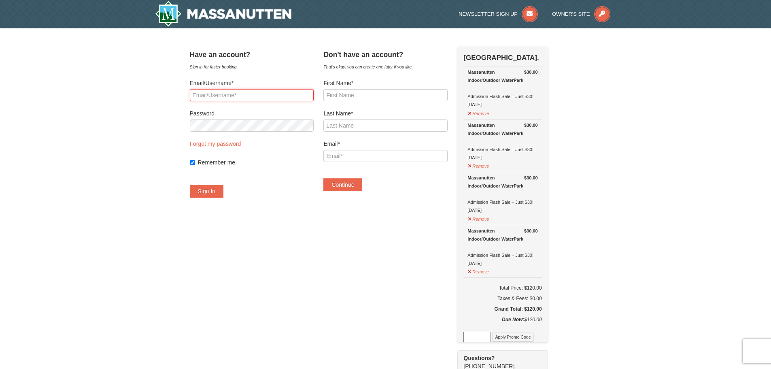
click at [242, 94] on input "Email/Username*" at bounding box center [252, 95] width 124 height 12
type input "[EMAIL_ADDRESS][DOMAIN_NAME]"
click at [190, 185] on button "Sign In" at bounding box center [207, 191] width 34 height 13
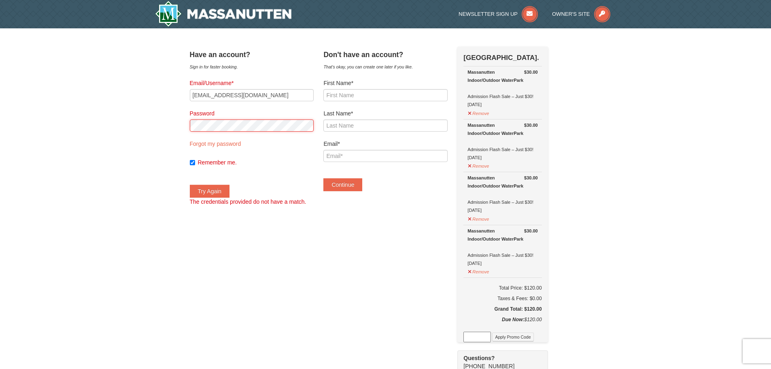
click at [132, 116] on div "× Have an account? Sign in for faster booking. Email/Username* jsstone1989@gmai…" at bounding box center [385, 312] width 771 height 568
click at [190, 185] on button "Try Again" at bounding box center [210, 191] width 40 height 13
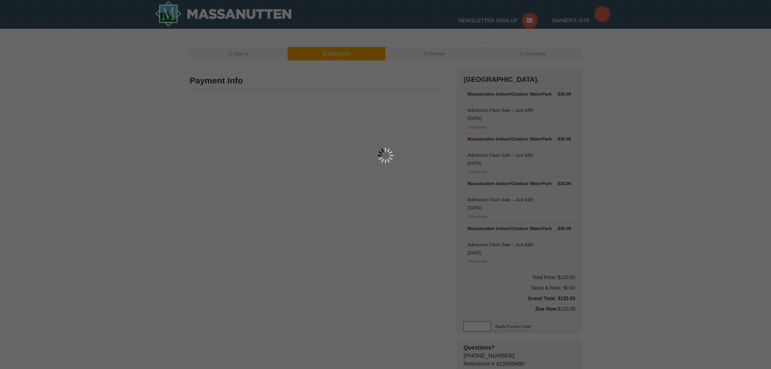
type input "14900 Badestowe Dr"
type input "Chesterfield"
type input "23832"
type input "540"
type input "845"
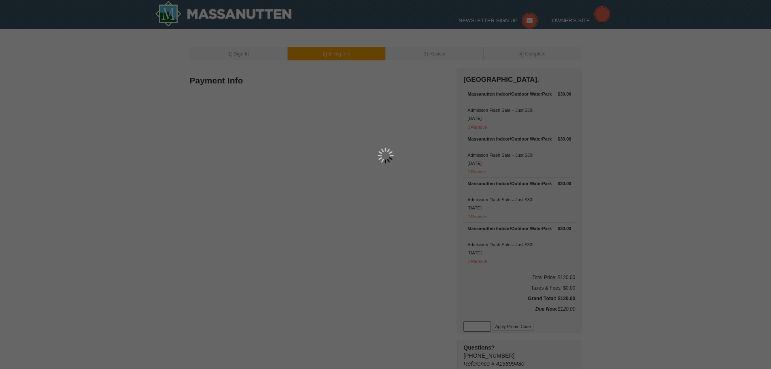
type input "1986"
type input "[EMAIL_ADDRESS][DOMAIN_NAME]"
select select "VA"
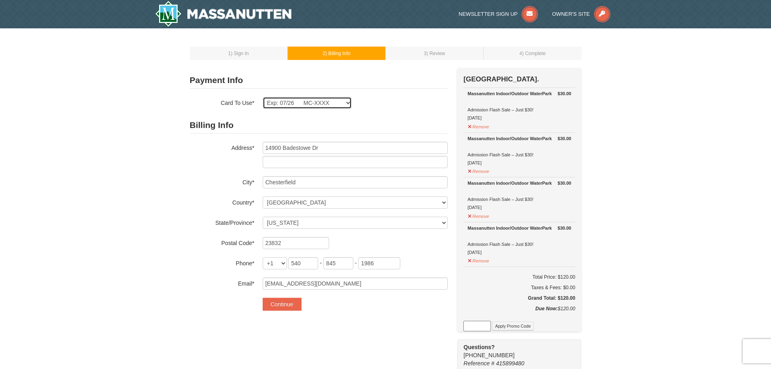
click at [350, 98] on select "Exp: 07/26 MC-XXXX New Card" at bounding box center [307, 103] width 89 height 12
click at [263, 97] on select "Exp: 07/26 MC-XXXX New Card" at bounding box center [307, 103] width 89 height 12
click at [379, 108] on div "Exp: 07/26 MC-XXXX New Card Are you sure you want to remove this card? No Yes" at bounding box center [355, 103] width 185 height 12
click at [345, 102] on select "Exp: 07/26 MC-XXXX New Card" at bounding box center [307, 103] width 89 height 12
click at [263, 97] on select "Exp: 07/26 MC-XXXX New Card" at bounding box center [307, 103] width 89 height 12
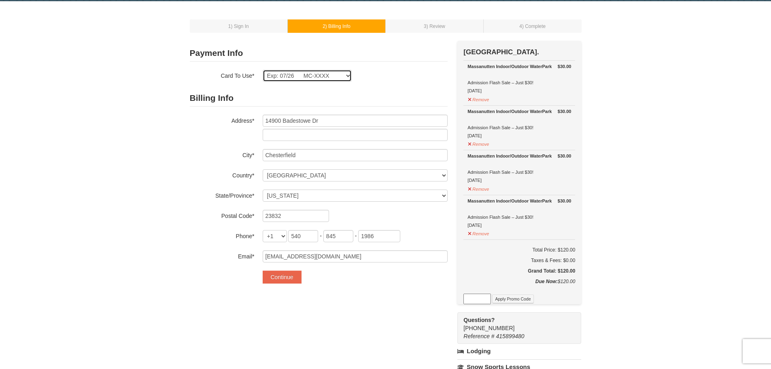
scroll to position [121, 0]
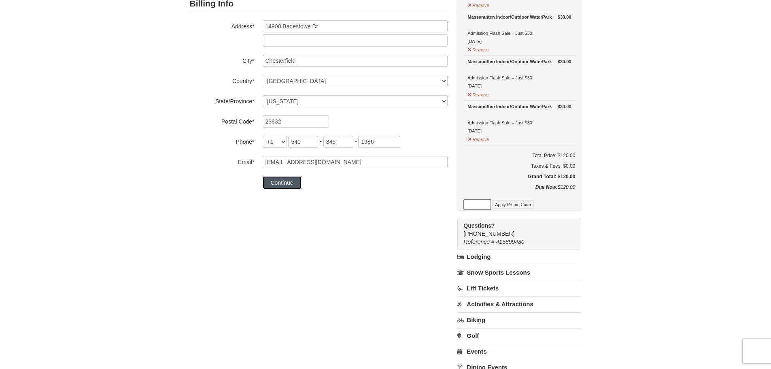
click at [296, 181] on button "Continue" at bounding box center [282, 182] width 39 height 13
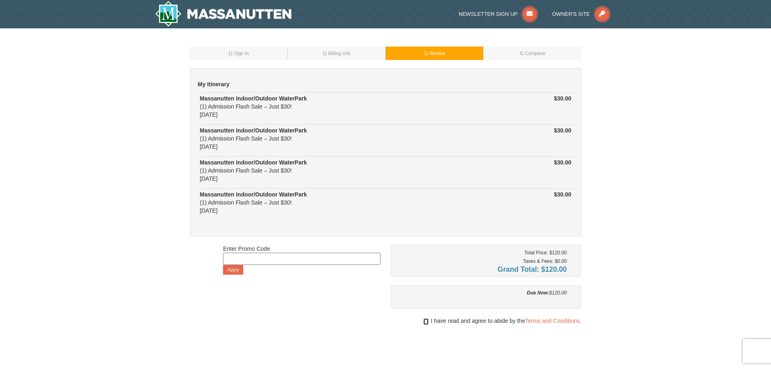
click at [424, 324] on input "checkbox" at bounding box center [425, 321] width 5 height 6
checkbox input "true"
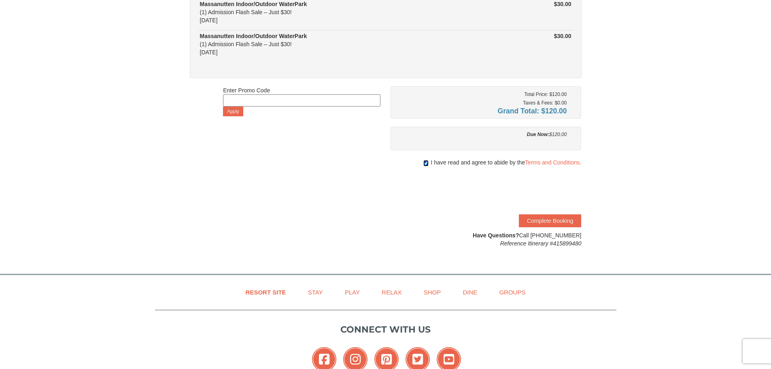
scroll to position [162, 0]
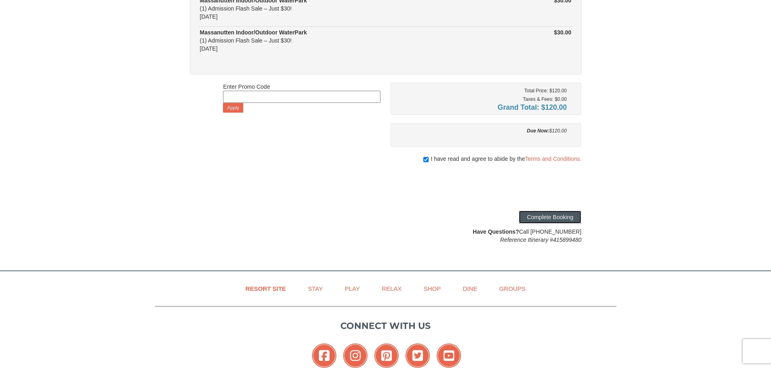
click at [536, 218] on button "Complete Booking" at bounding box center [550, 217] width 62 height 13
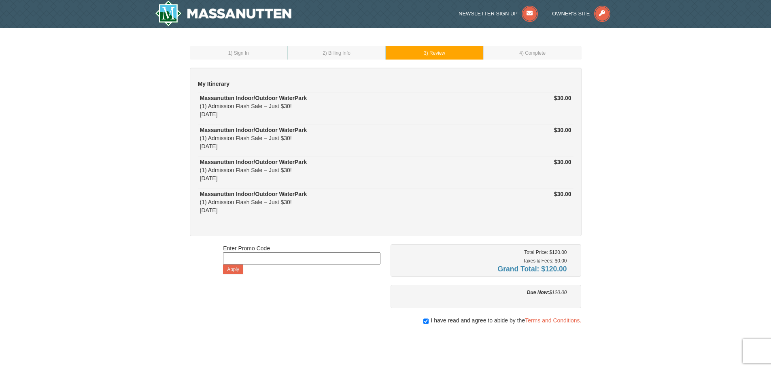
scroll to position [0, 0]
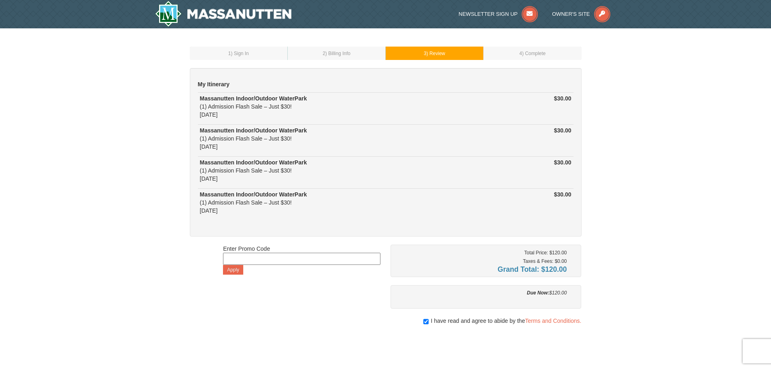
click at [344, 54] on span ") Billing Info" at bounding box center [337, 54] width 25 height 6
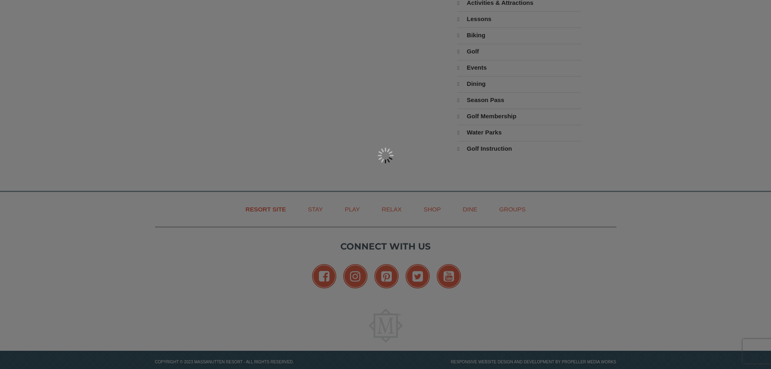
type input "14900 Badestowe Dr"
type input "Chesterfield"
type input "23832"
type input "540"
type input "845"
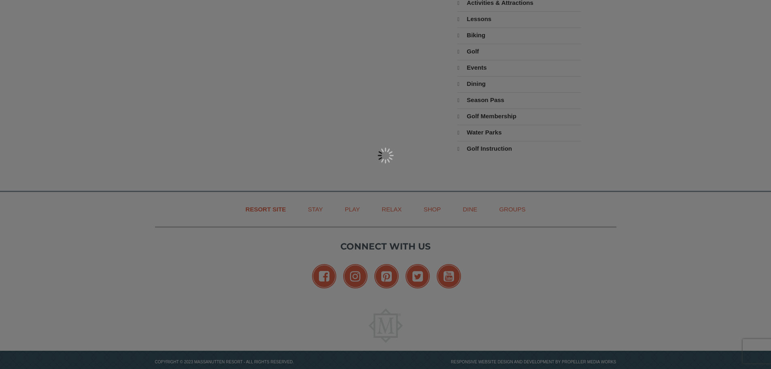
type input "1986"
type input "[EMAIL_ADDRESS][DOMAIN_NAME]"
select select "VA"
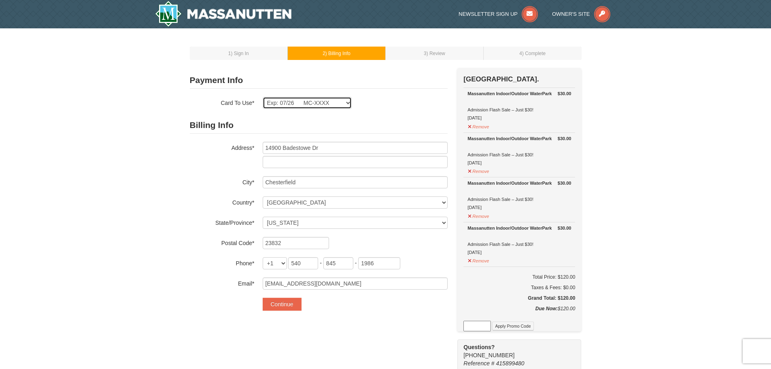
click at [345, 104] on select "Exp: 07/26 MC-XXXX New Card" at bounding box center [307, 103] width 89 height 12
select select
click at [263, 97] on select "Exp: 07/26 MC-XXXX New Card" at bounding box center [307, 103] width 89 height 12
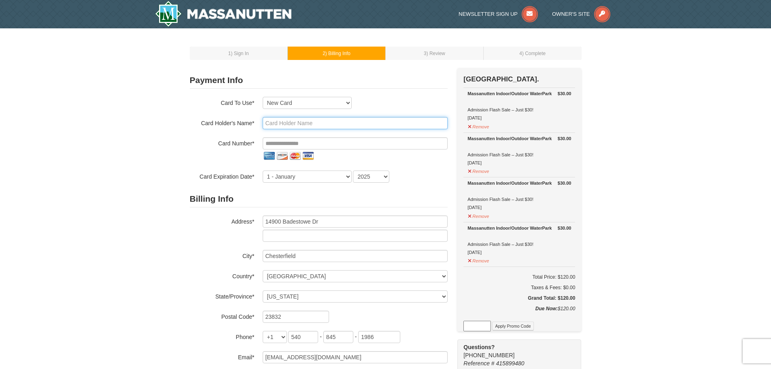
click at [313, 120] on input "text" at bounding box center [355, 123] width 185 height 12
type input "Jeremy Stone"
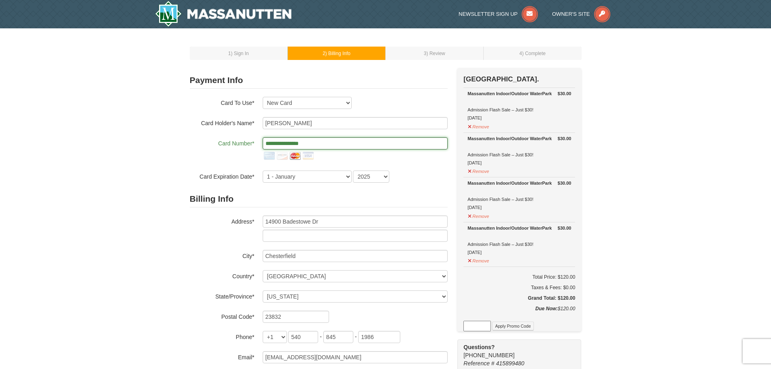
type input "**********"
select select "7"
select select "2026"
click at [406, 176] on div "1 - January 2 - February 3 - March 4 - April 5 - May 6 - June 7 - July 8 - Augu…" at bounding box center [355, 176] width 185 height 12
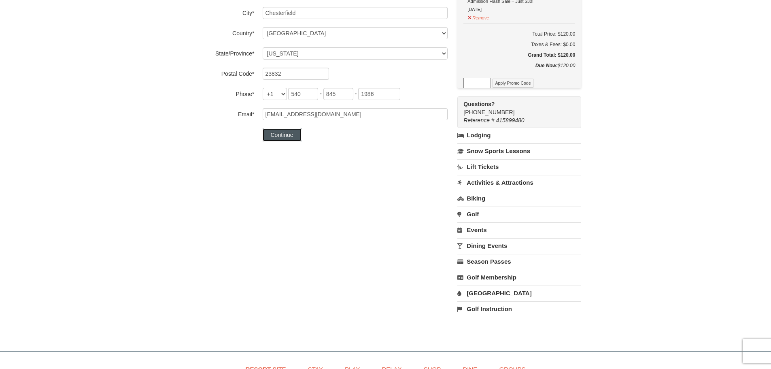
click at [297, 131] on button "Continue" at bounding box center [282, 134] width 39 height 13
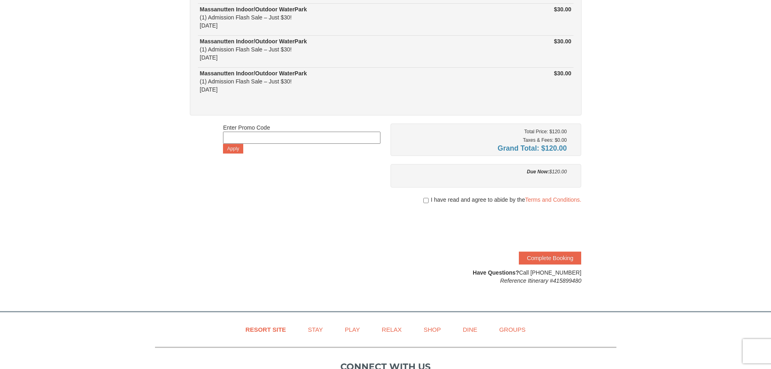
scroll to position [121, 0]
click at [279, 133] on input at bounding box center [301, 137] width 157 height 12
type input "MANIA25"
click at [236, 149] on button "Apply" at bounding box center [233, 148] width 20 height 10
click at [426, 200] on input "checkbox" at bounding box center [425, 200] width 5 height 6
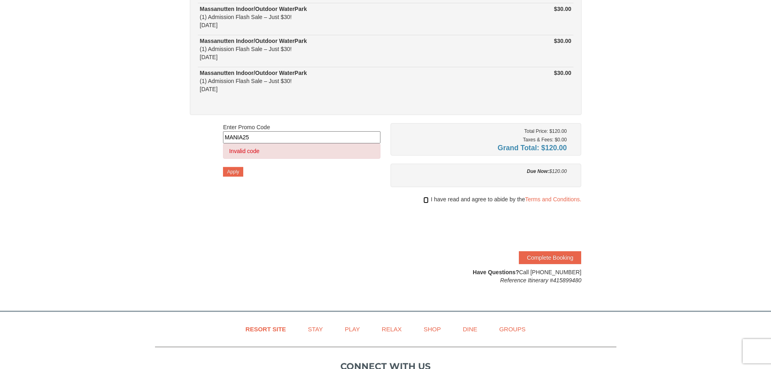
checkbox input "true"
click at [560, 258] on button "Complete Booking" at bounding box center [550, 257] width 62 height 13
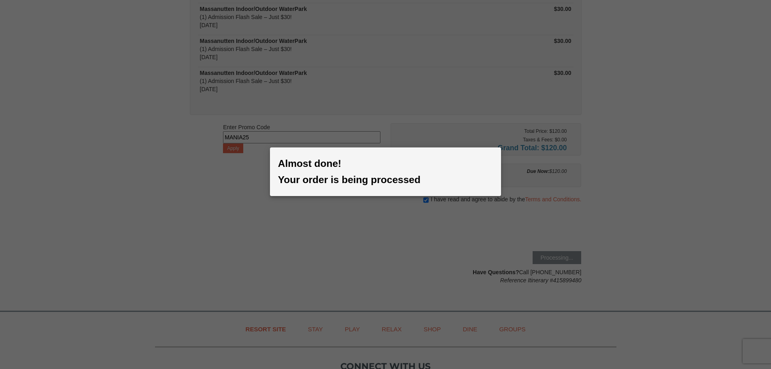
scroll to position [0, 0]
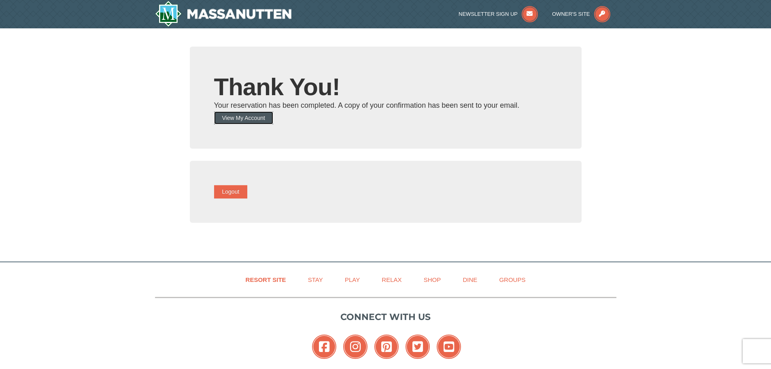
click at [273, 118] on button "View My Account" at bounding box center [243, 117] width 59 height 13
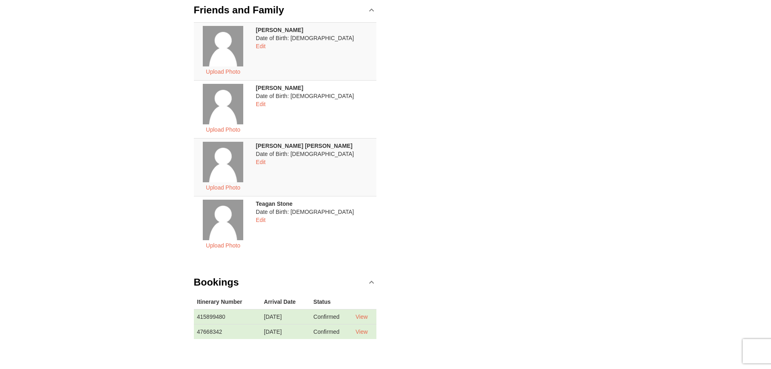
scroll to position [324, 0]
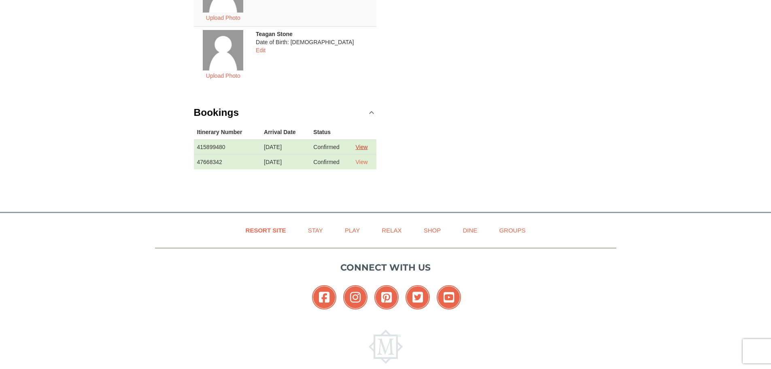
click at [364, 148] on link "View" at bounding box center [361, 147] width 12 height 6
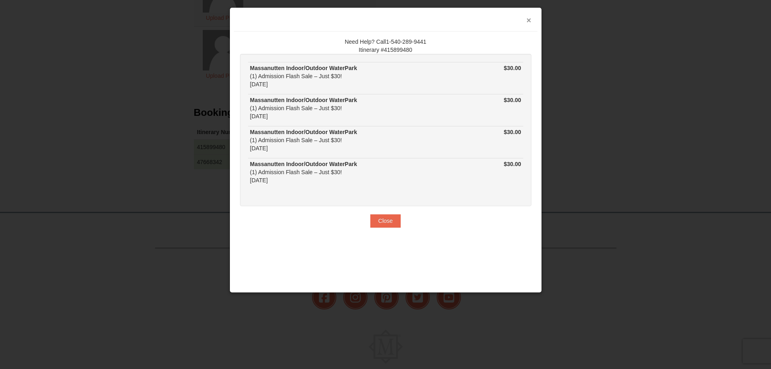
click at [530, 22] on button "×" at bounding box center [529, 20] width 5 height 8
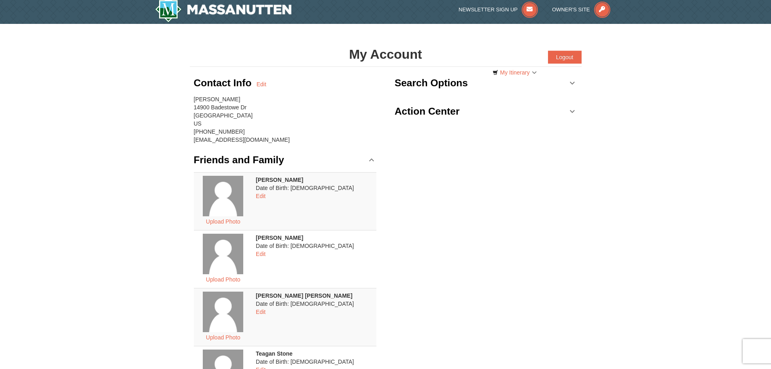
scroll to position [0, 0]
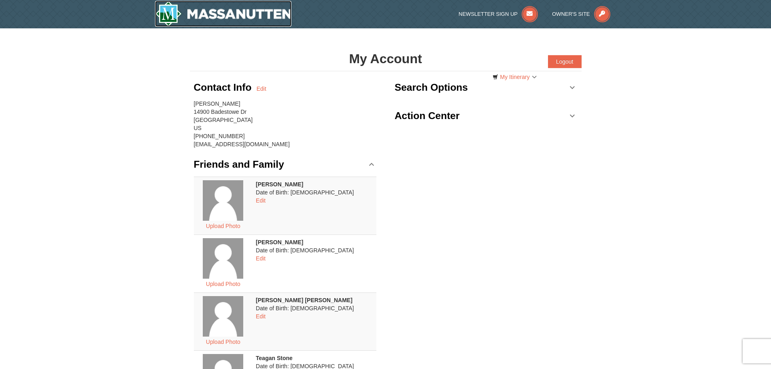
click at [173, 13] on img at bounding box center [223, 14] width 137 height 26
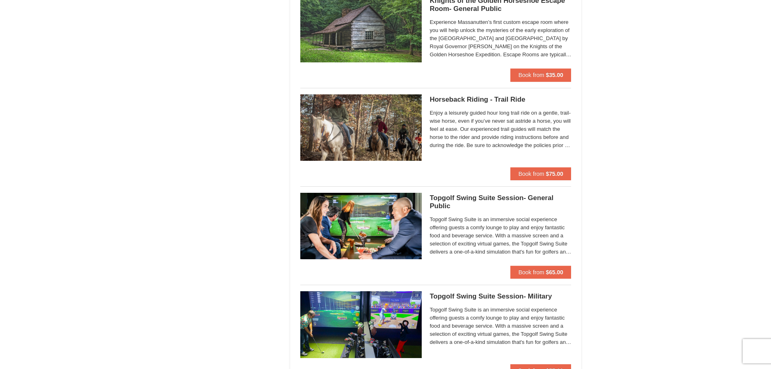
scroll to position [891, 0]
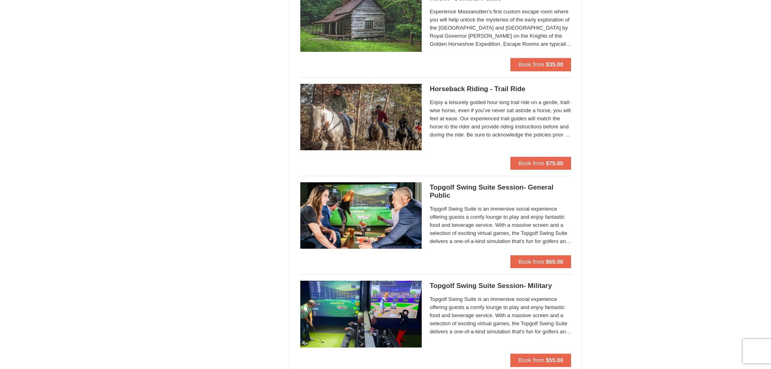
click at [475, 88] on h5 "Horseback Riding - Trail Ride [GEOGRAPHIC_DATA][PERSON_NAME] Stable and Petting…" at bounding box center [501, 89] width 142 height 8
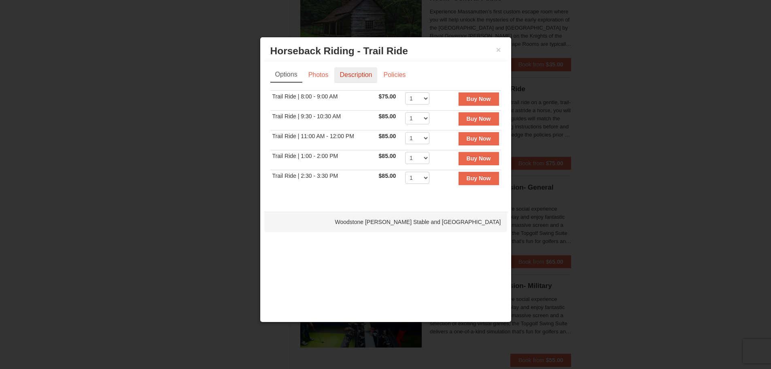
click at [350, 72] on link "Description" at bounding box center [355, 74] width 43 height 15
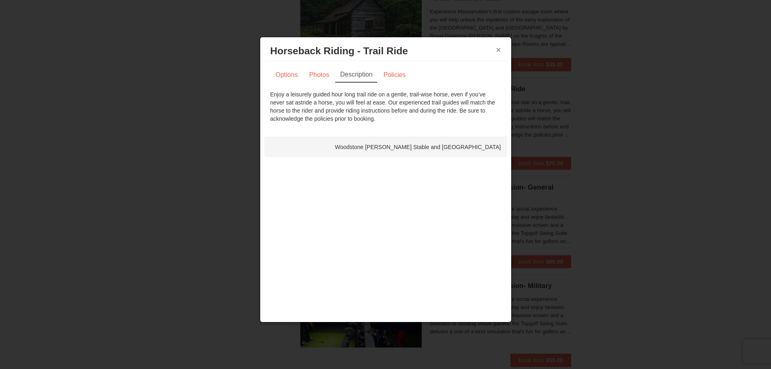
click at [499, 47] on button "×" at bounding box center [498, 50] width 5 height 8
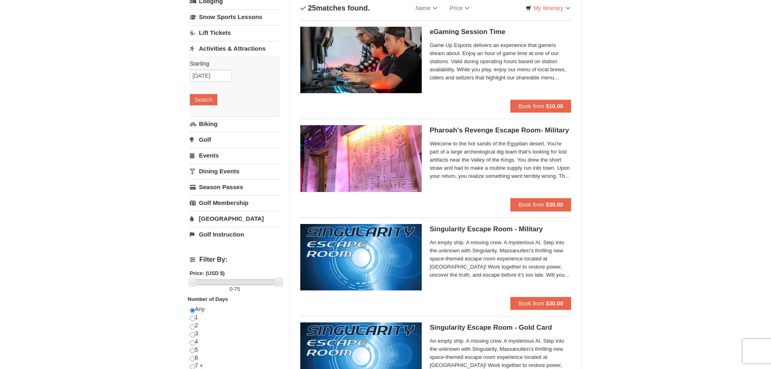
scroll to position [0, 0]
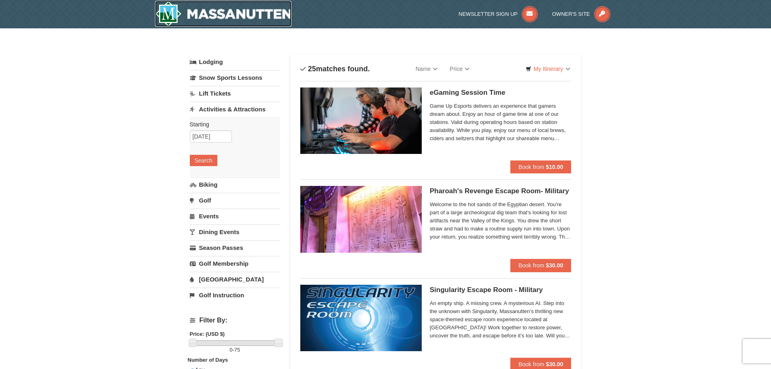
click at [172, 15] on img at bounding box center [223, 14] width 137 height 26
